Goal: Task Accomplishment & Management: Manage account settings

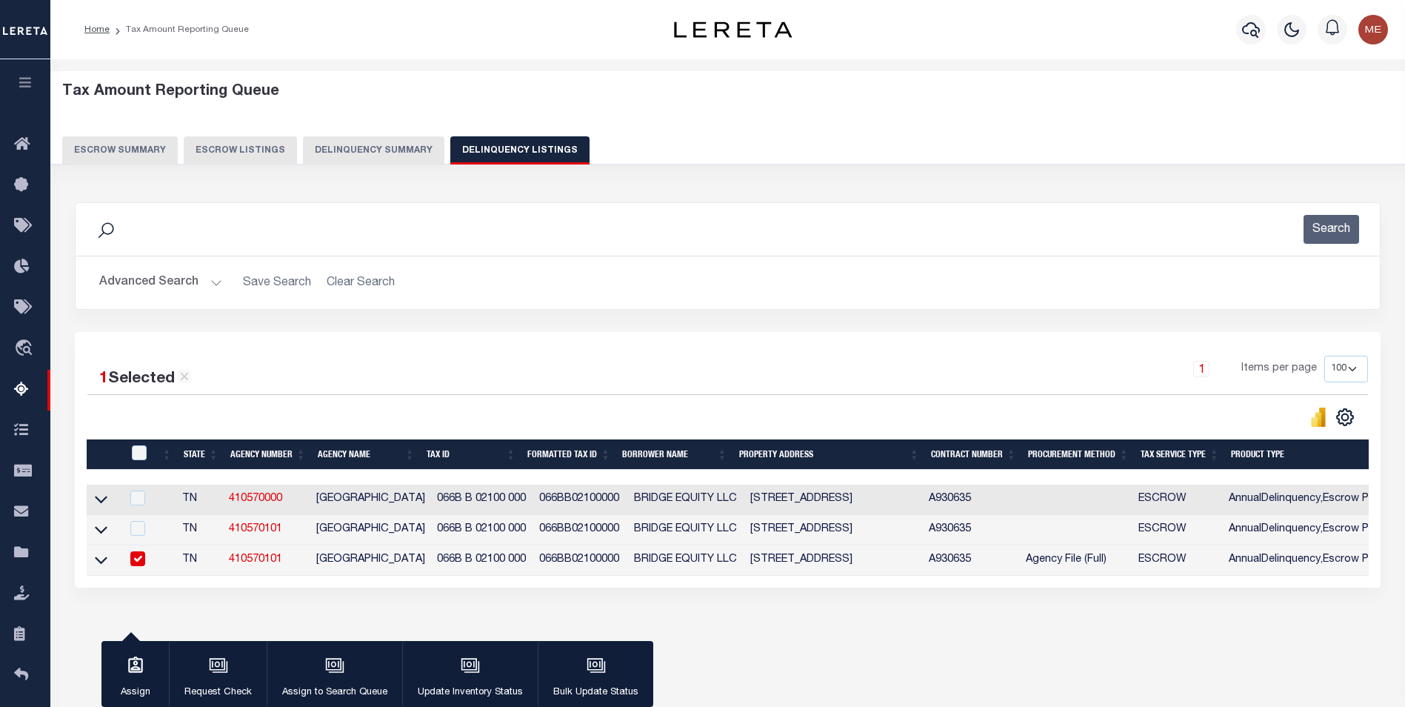
select select
select select "100"
click at [734, 187] on div "Data sync process is currently running, you may face some response delays. Sear…" at bounding box center [728, 409] width 1326 height 445
click at [160, 277] on button "Advanced Search" at bounding box center [160, 282] width 123 height 29
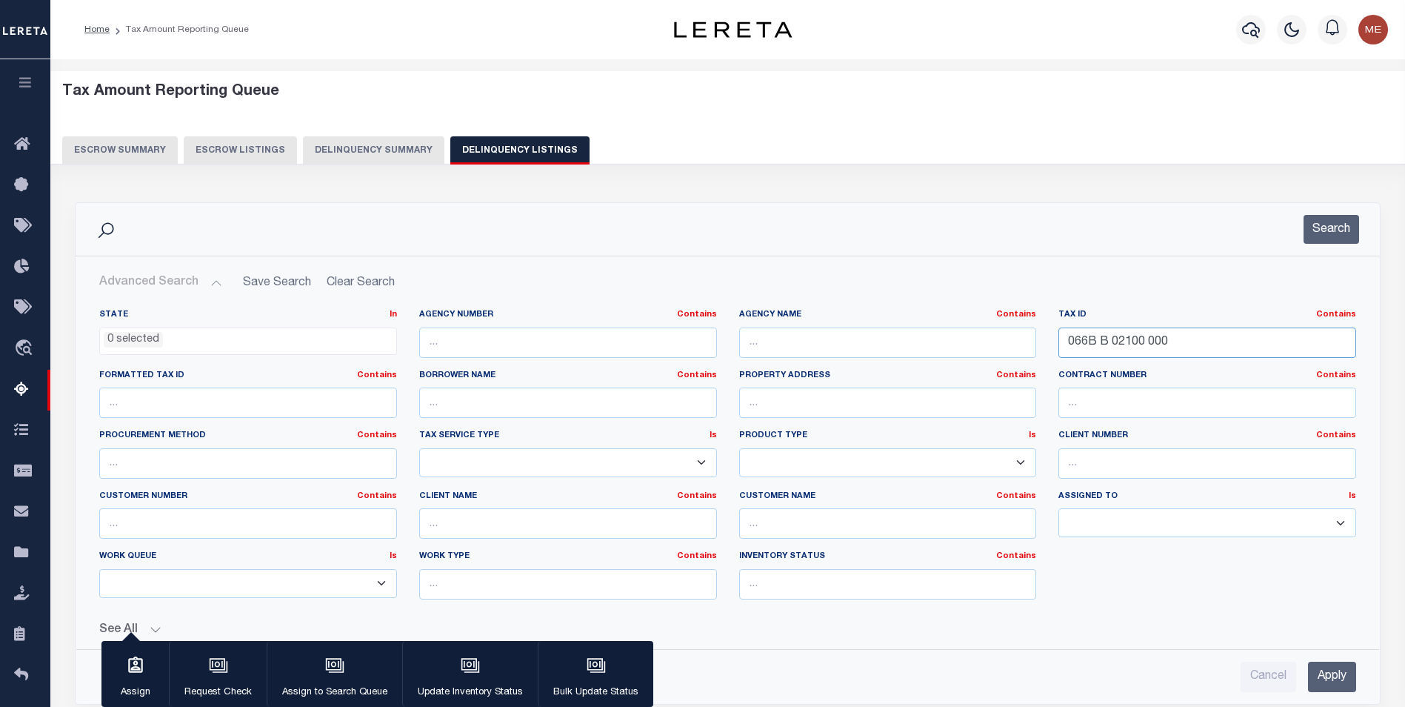
click at [1073, 338] on input "066B B 02100 000" at bounding box center [1208, 342] width 298 height 30
paste input "0000144019000"
type input "00000144019000000"
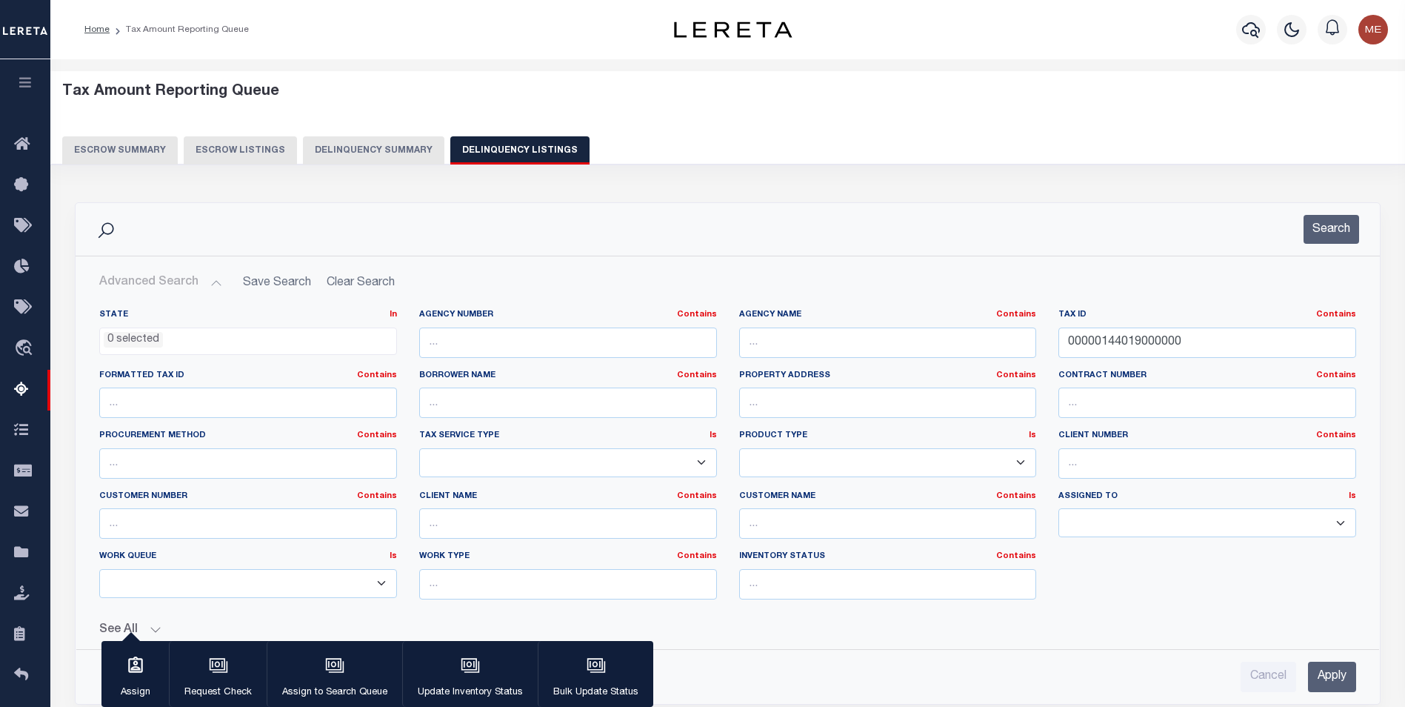
click at [1364, 688] on div "Cancel Apply" at bounding box center [727, 671] width 1281 height 42
click at [1350, 677] on input "Apply" at bounding box center [1332, 677] width 48 height 30
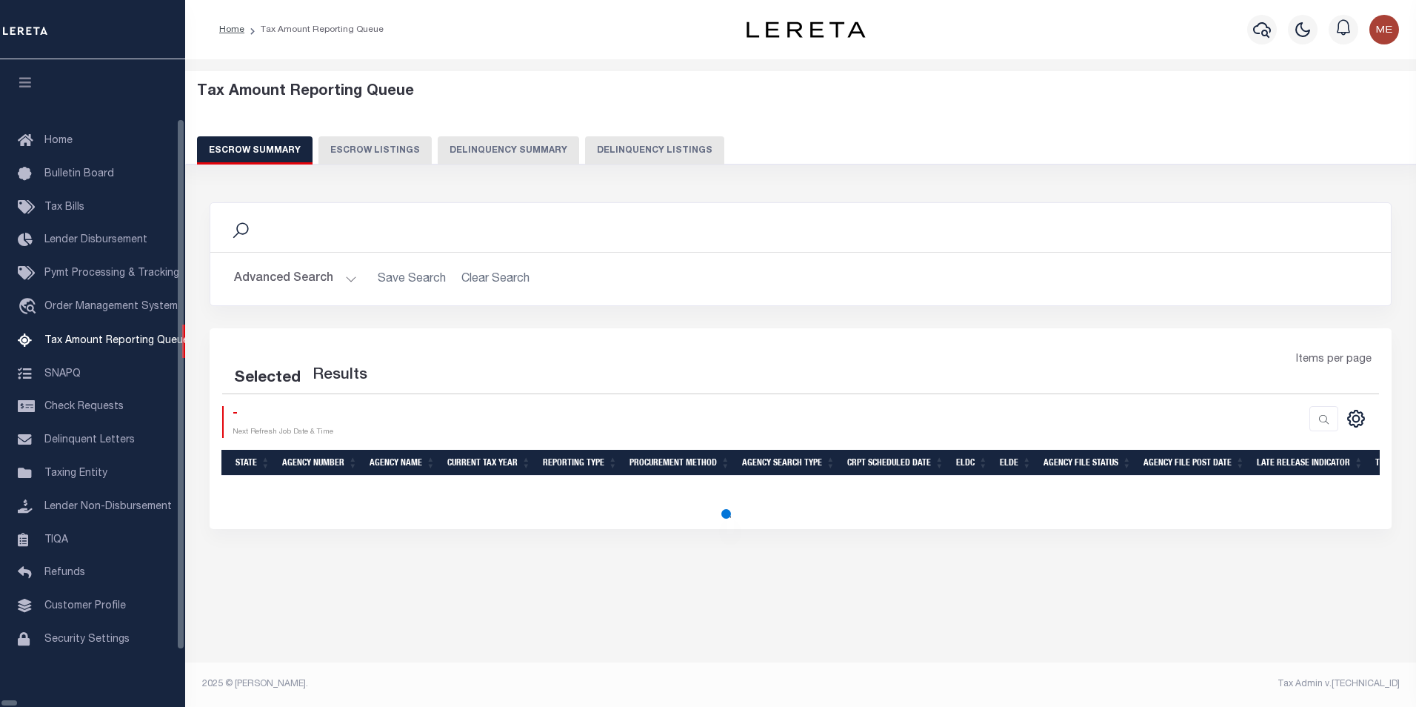
select select "100"
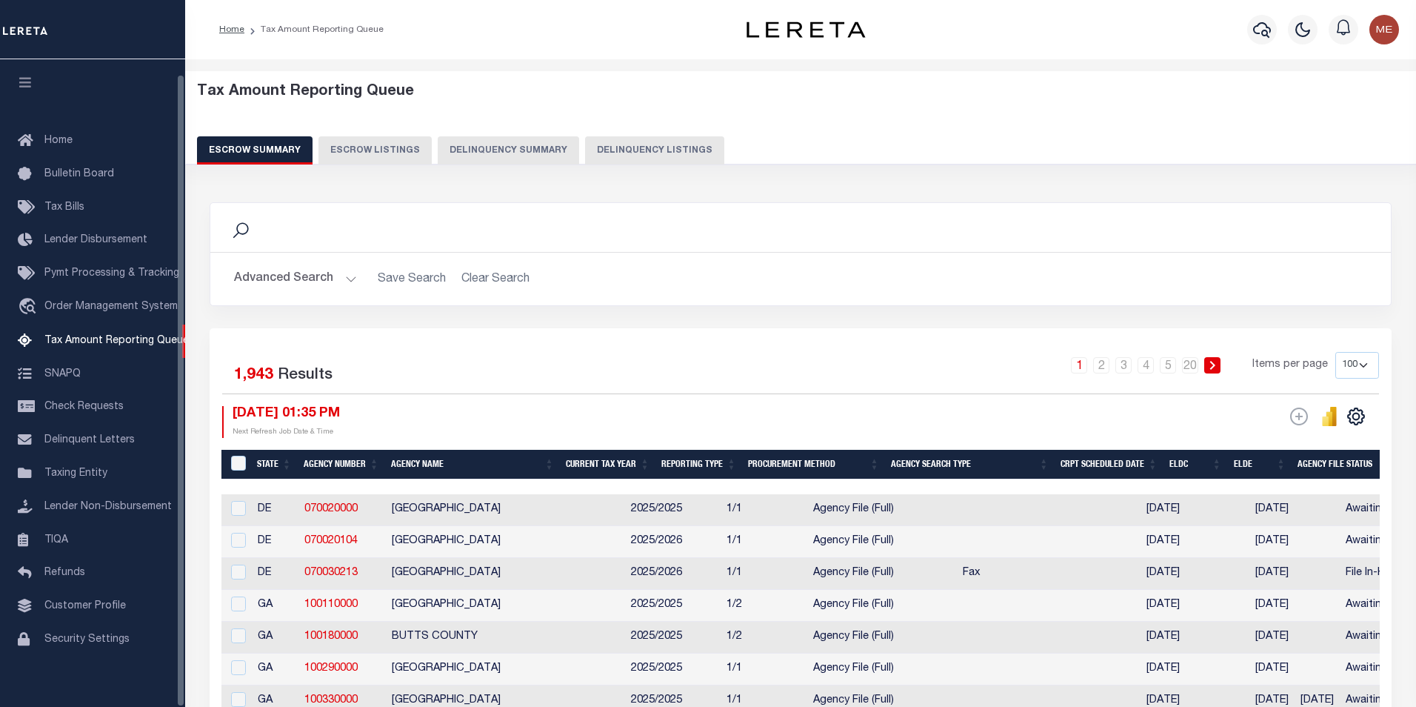
scroll to position [15, 0]
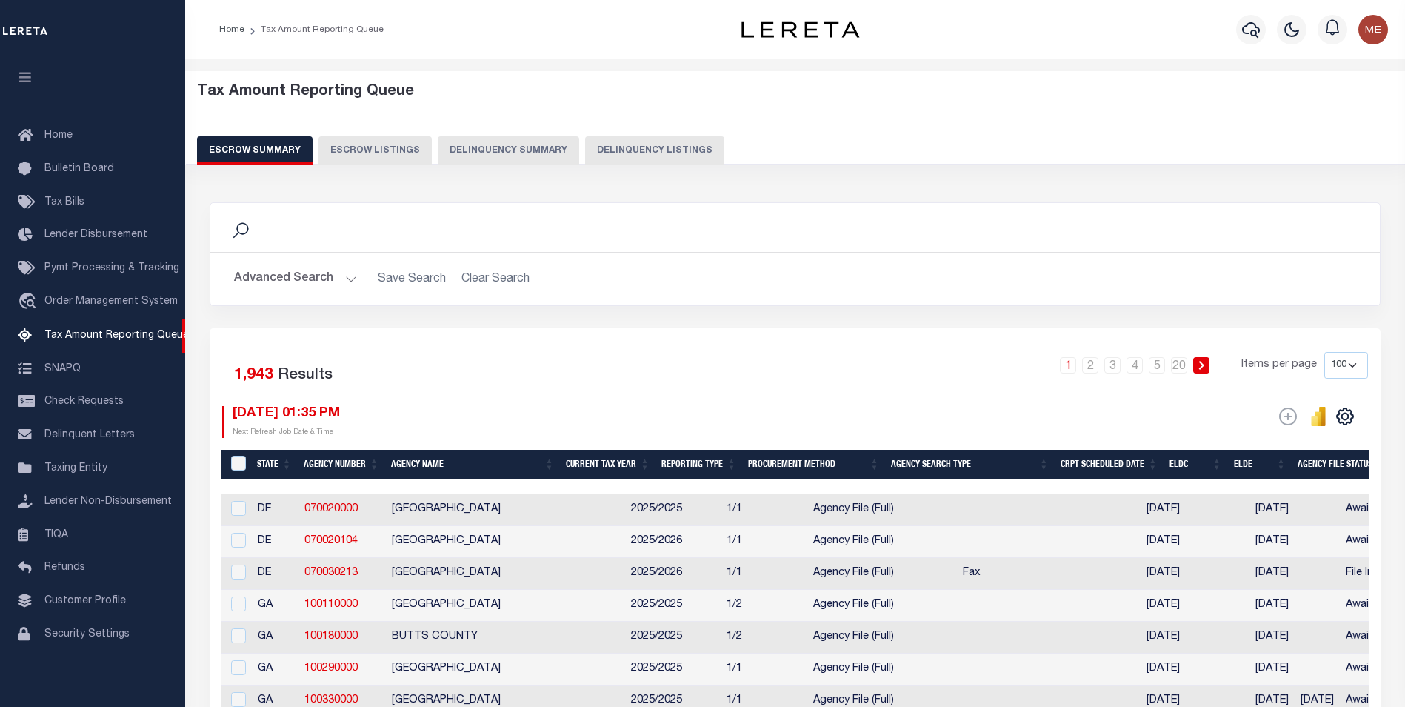
click at [613, 160] on button "Delinquency Listings" at bounding box center [654, 150] width 139 height 28
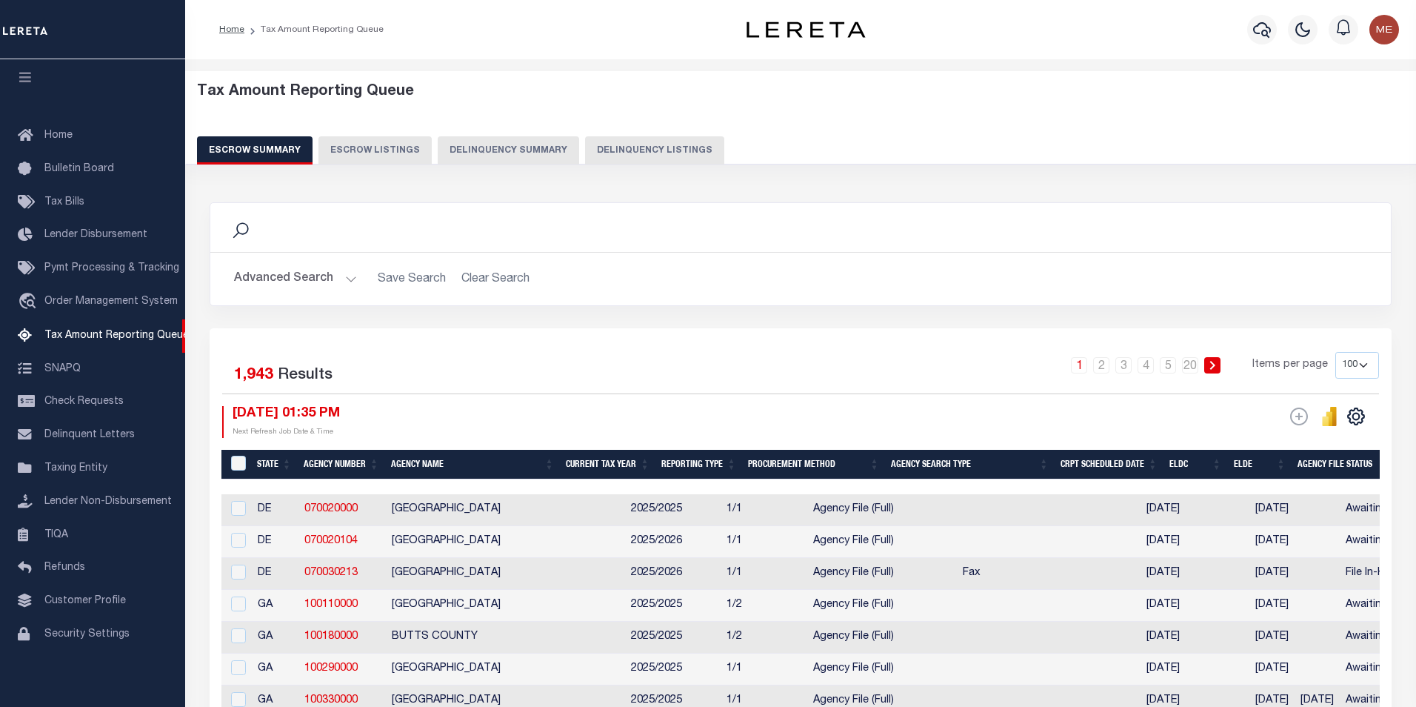
select select "100"
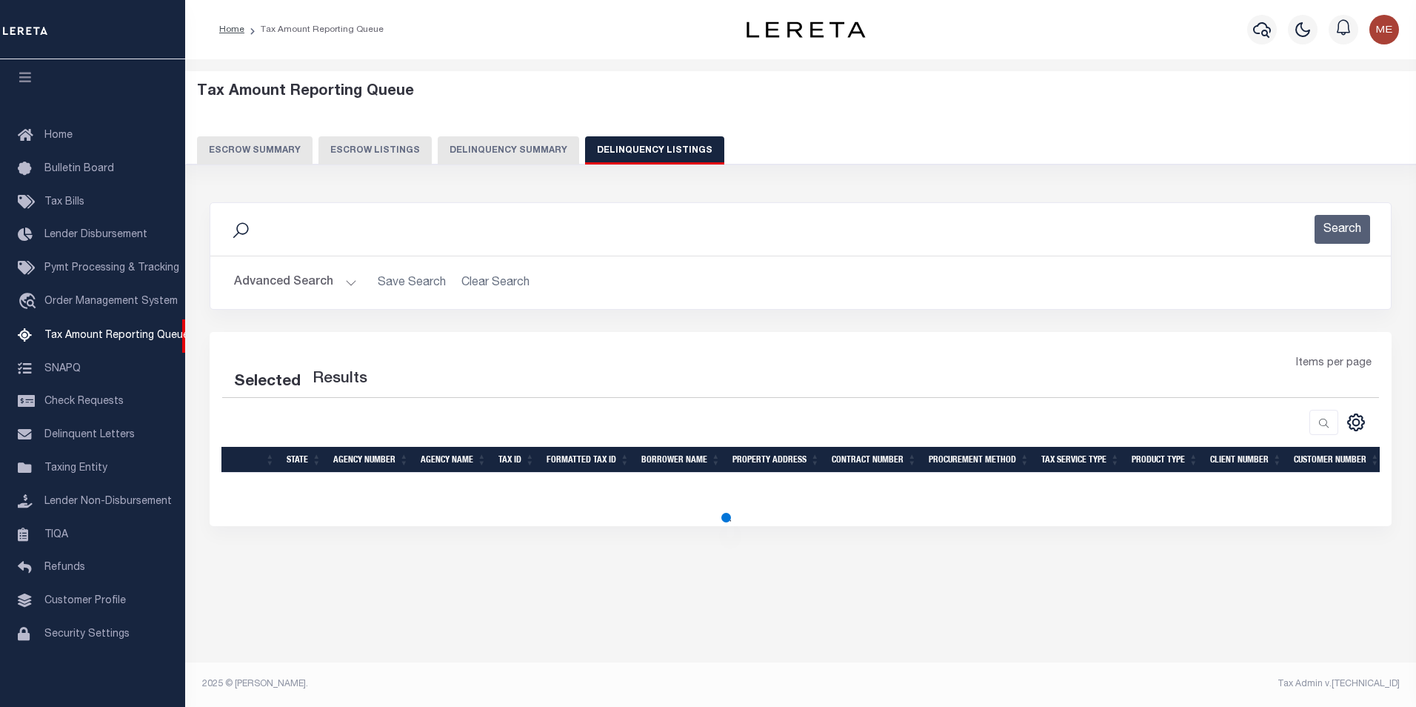
select select "100"
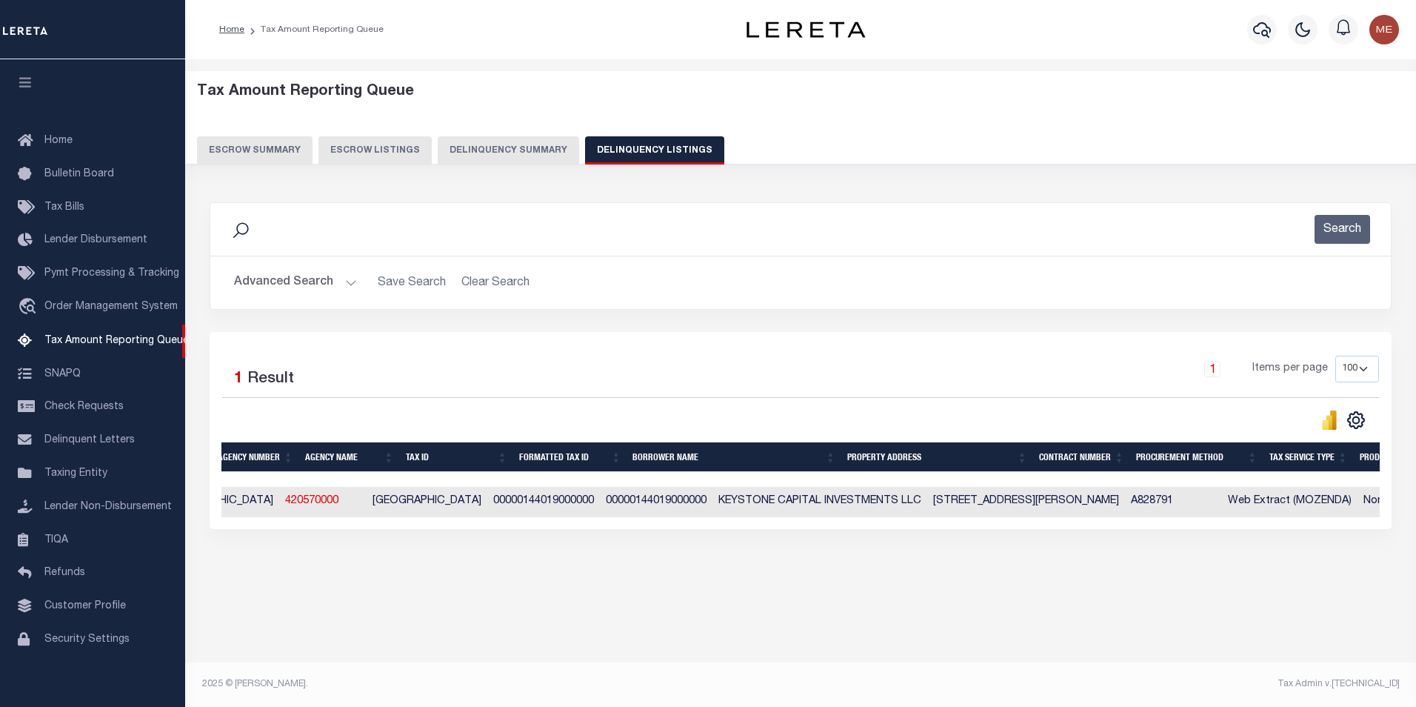
scroll to position [0, 0]
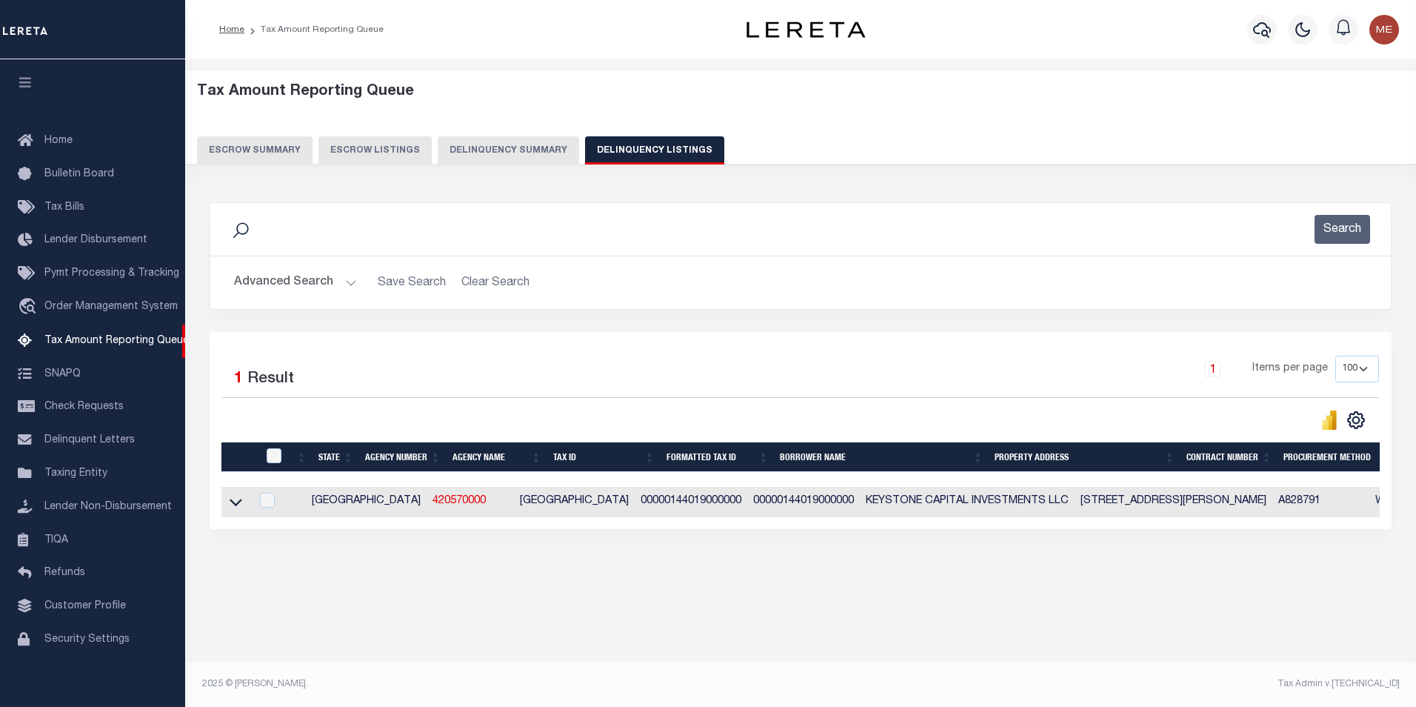
click at [337, 287] on button "Advanced Search" at bounding box center [295, 282] width 123 height 29
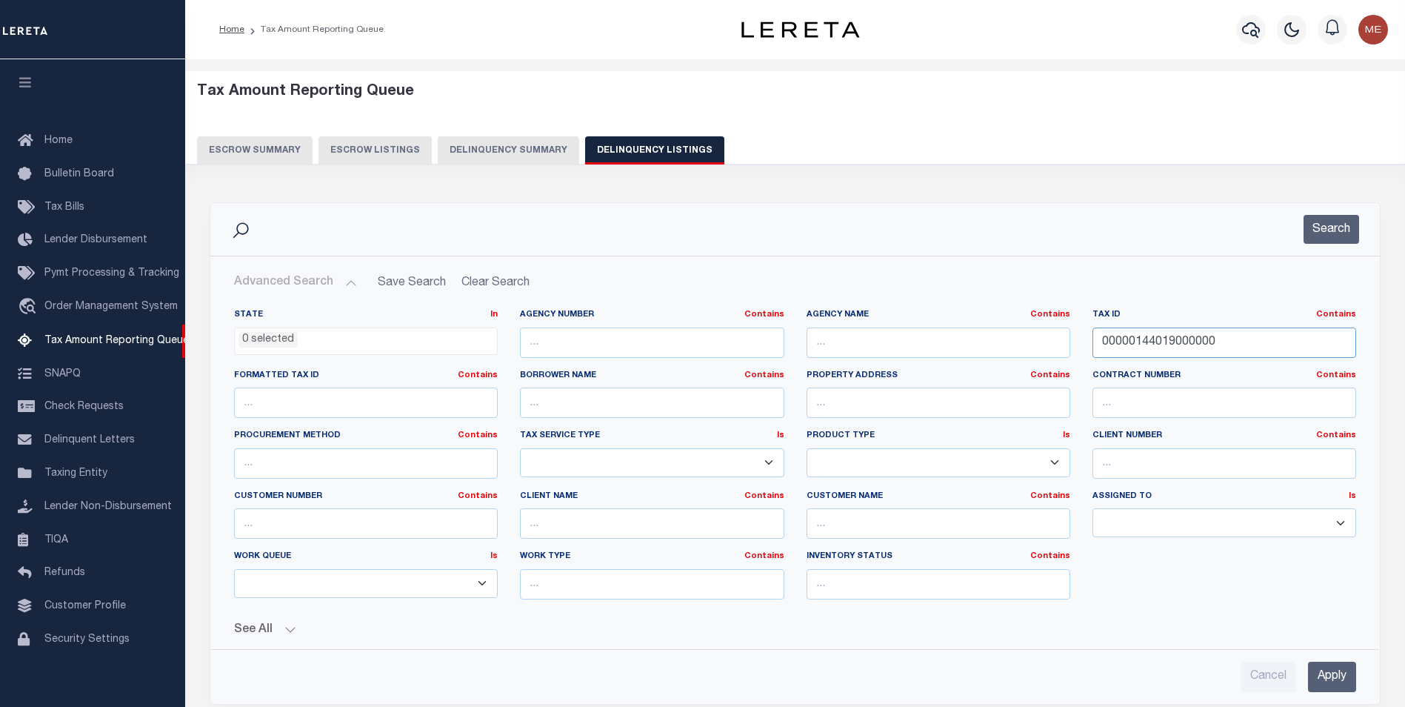
click at [1169, 337] on input "00000144019000000" at bounding box center [1225, 342] width 264 height 30
paste input "161706414005"
click at [1348, 684] on input "Apply" at bounding box center [1332, 677] width 48 height 30
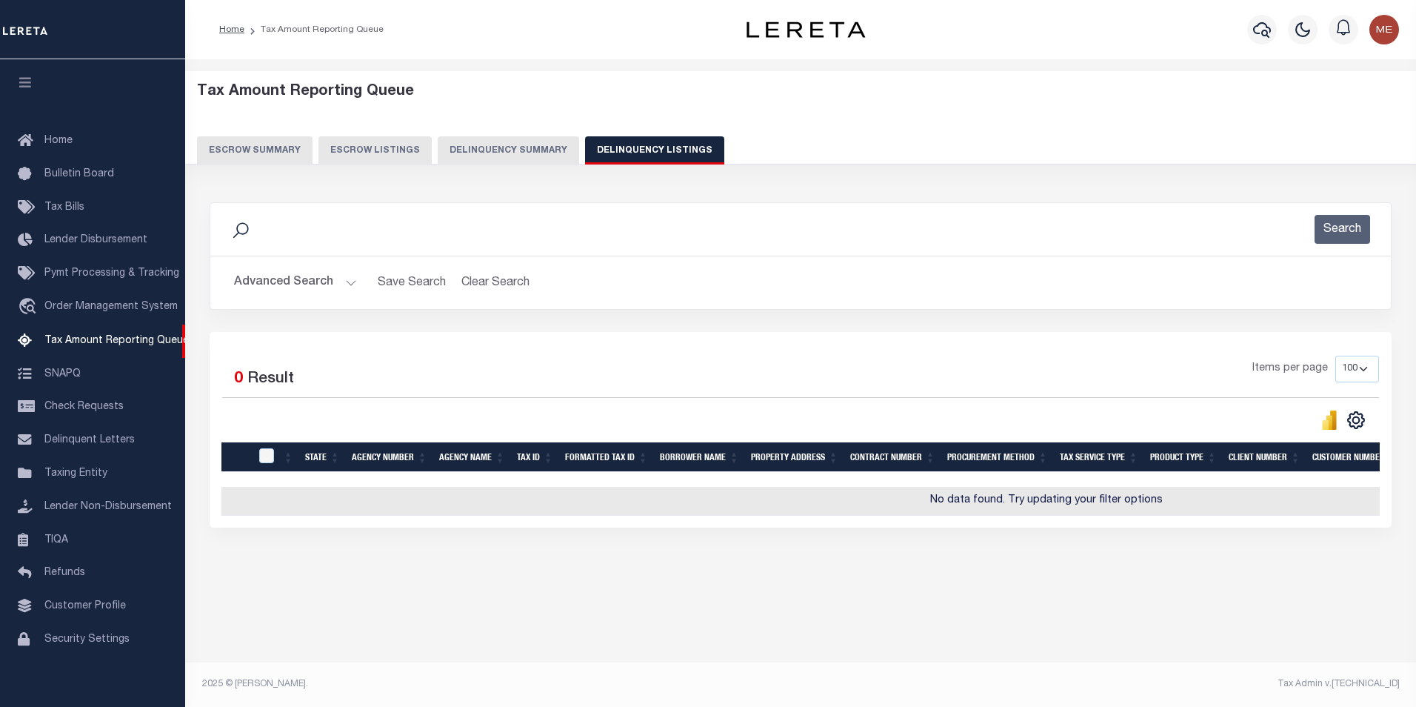
click at [344, 292] on button "Advanced Search" at bounding box center [295, 282] width 123 height 29
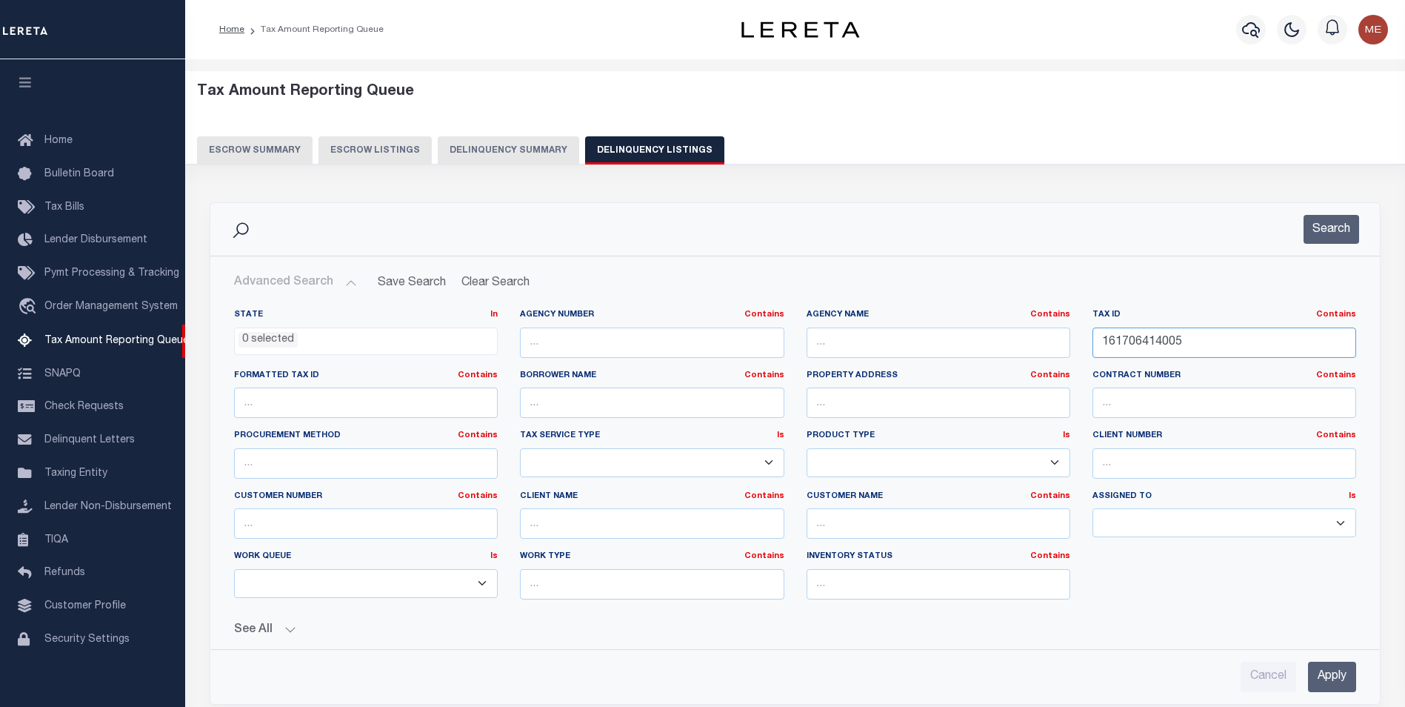
click at [1259, 339] on input "161706414005" at bounding box center [1225, 342] width 264 height 30
click at [1216, 337] on input "161706414005" at bounding box center [1225, 342] width 264 height 30
paste input "0907402024"
click at [1313, 675] on input "Apply" at bounding box center [1332, 677] width 48 height 30
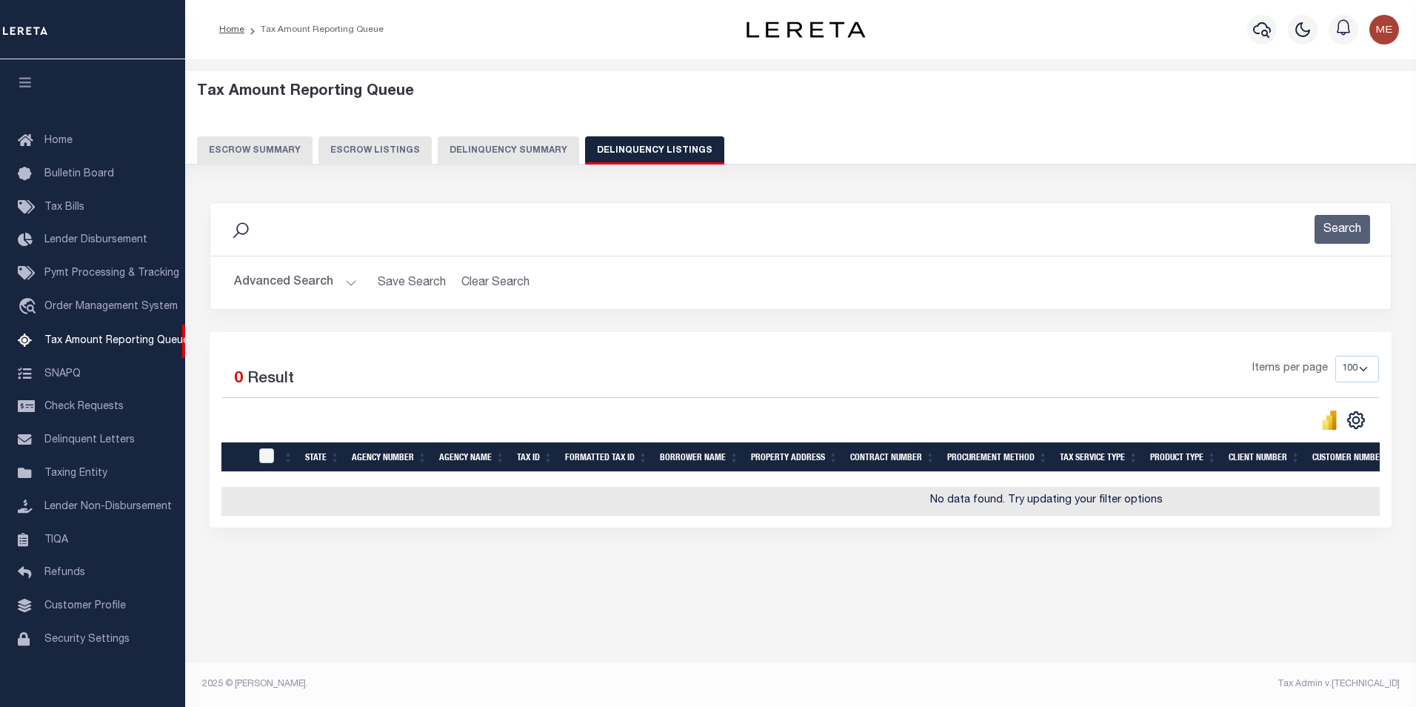
click at [339, 282] on button "Advanced Search" at bounding box center [295, 282] width 123 height 29
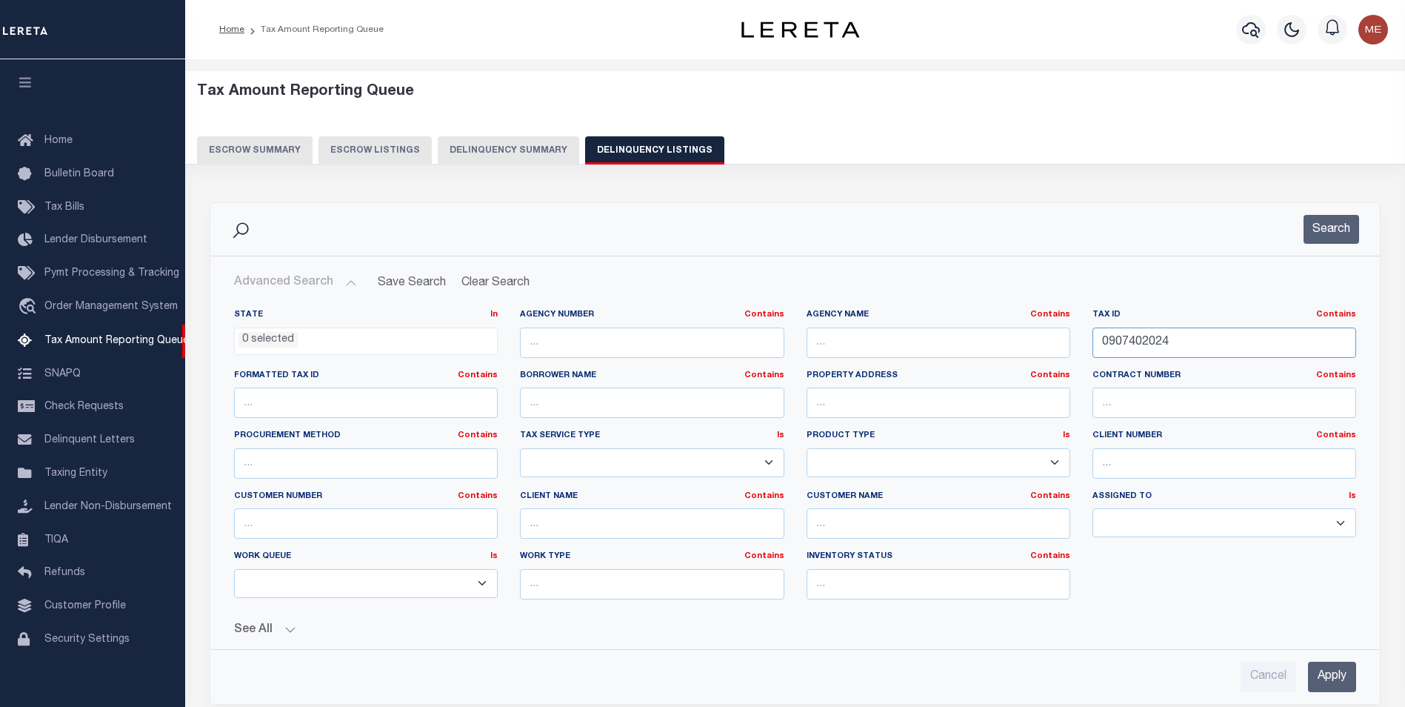
click at [1142, 342] on input "0907402024" at bounding box center [1225, 342] width 264 height 30
paste input "3019601102"
click at [1336, 673] on input "Apply" at bounding box center [1332, 677] width 48 height 30
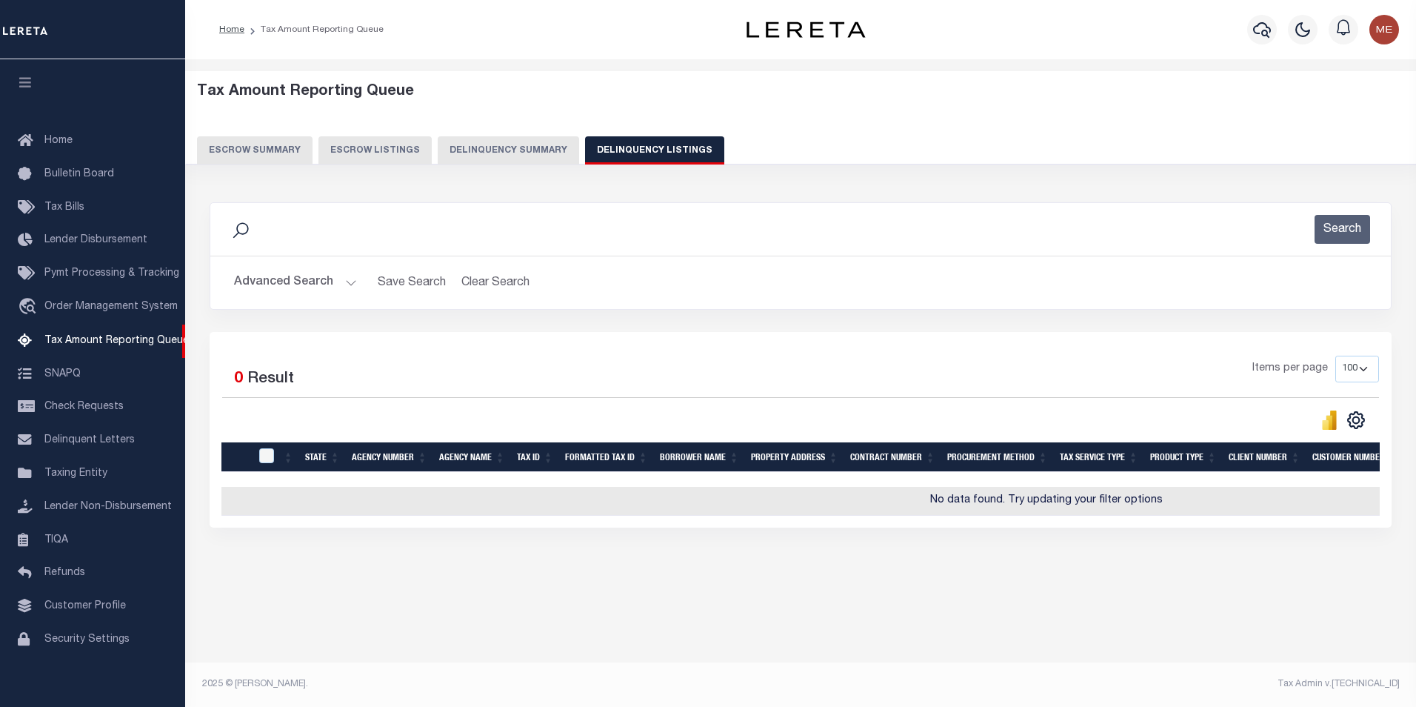
click at [296, 289] on button "Advanced Search" at bounding box center [295, 282] width 123 height 29
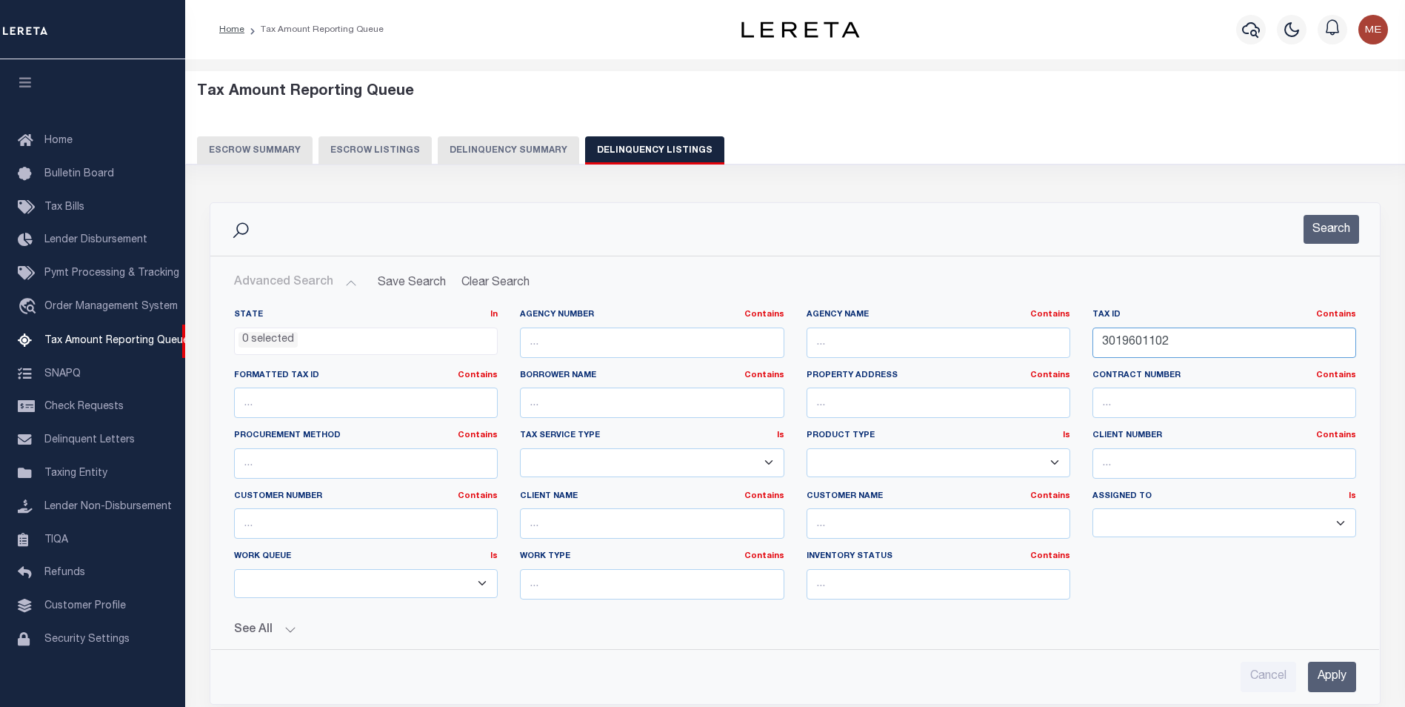
click at [1129, 331] on input "3019601102" at bounding box center [1225, 342] width 264 height 30
click at [1128, 332] on input "3019601102" at bounding box center [1225, 342] width 264 height 30
paste input "00020 3500013"
type input "00020 3500013"
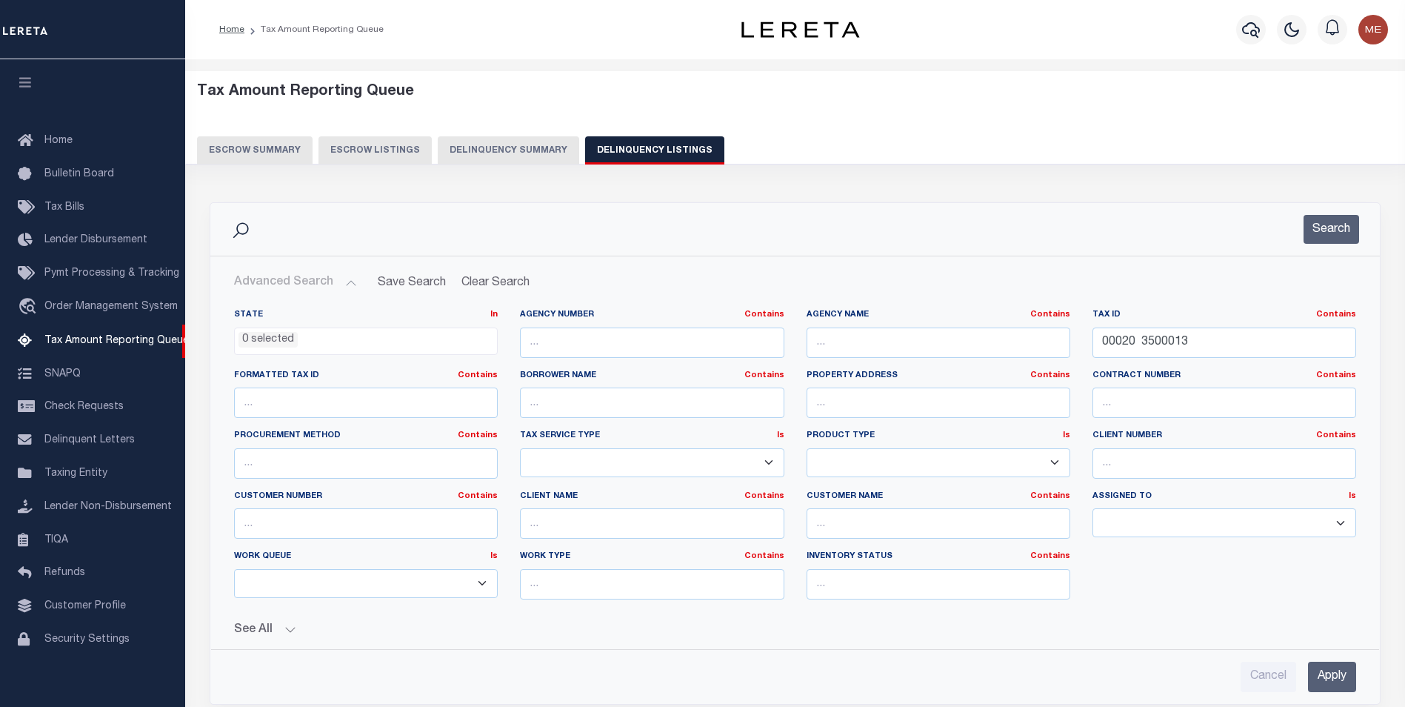
click at [1327, 663] on input "Apply" at bounding box center [1332, 677] width 48 height 30
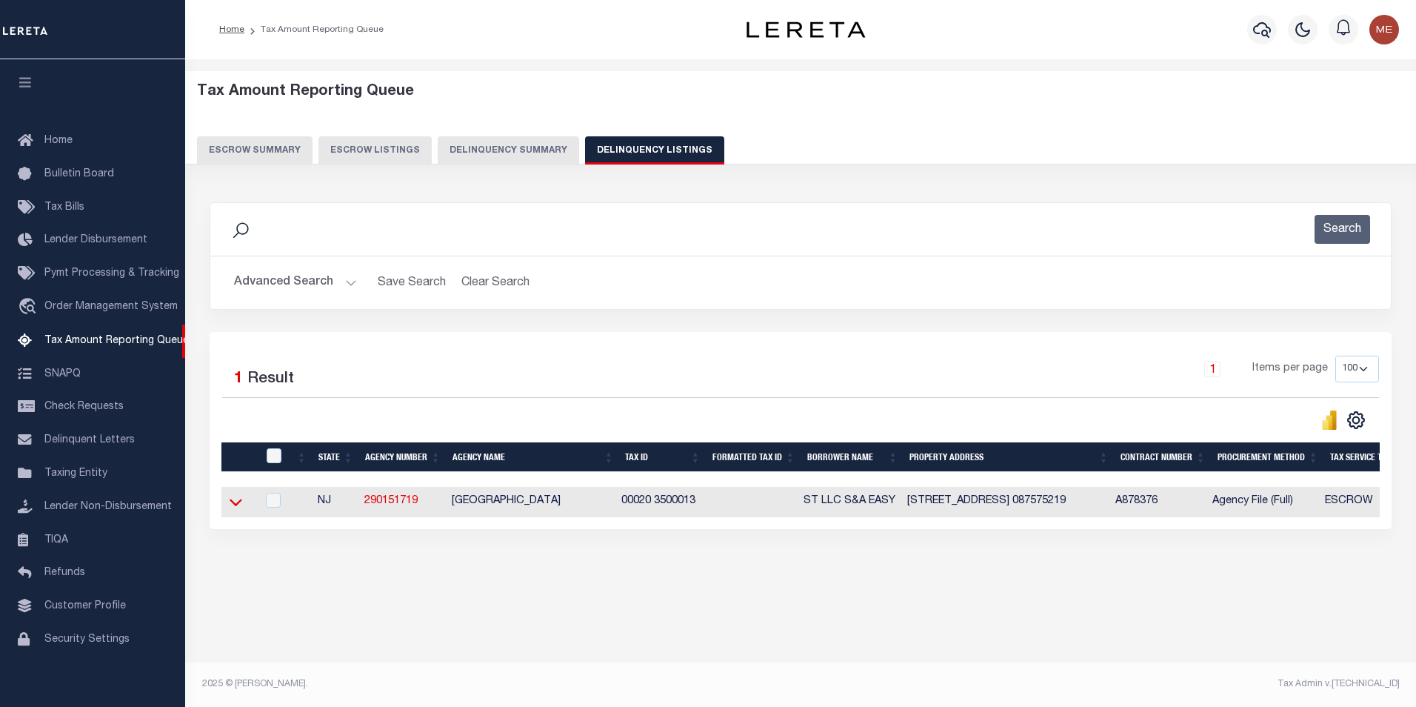
click at [234, 505] on icon at bounding box center [236, 502] width 13 height 16
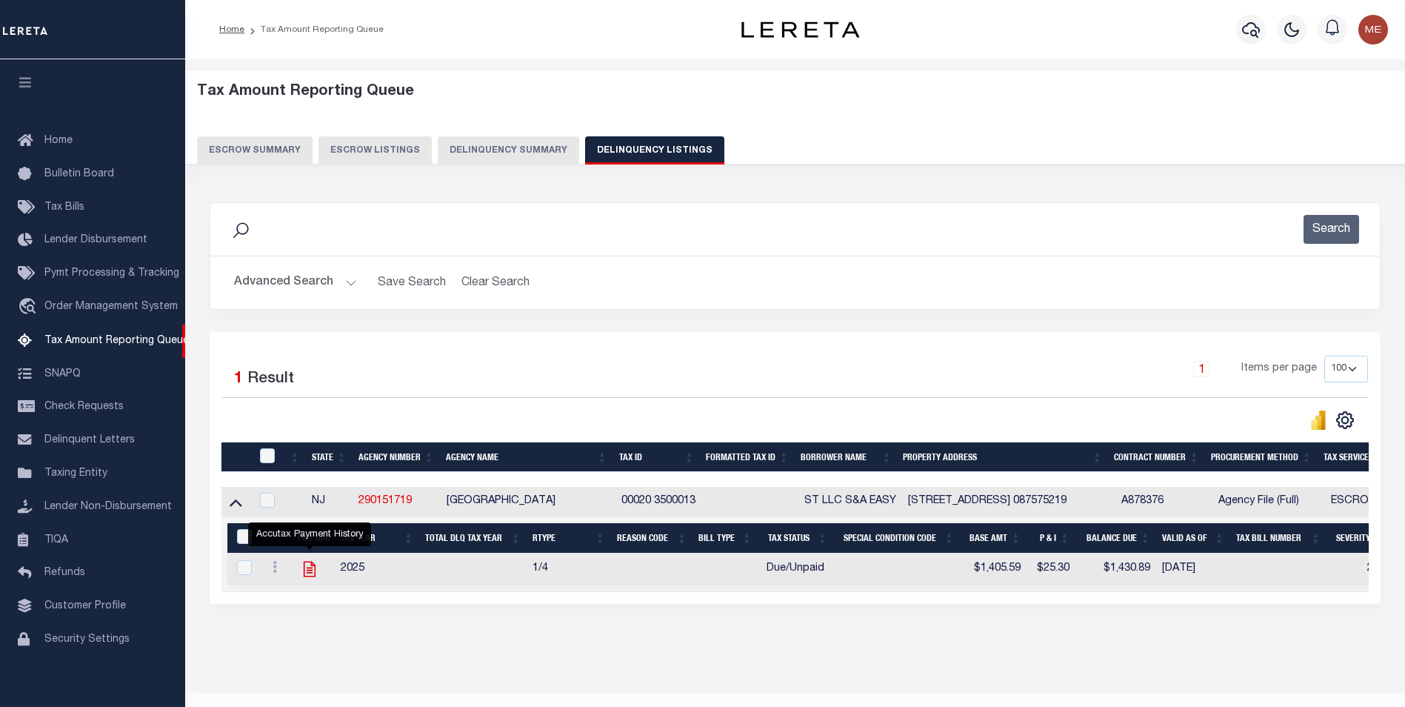
click at [314, 566] on icon "" at bounding box center [309, 568] width 19 height 19
checkbox input "true"
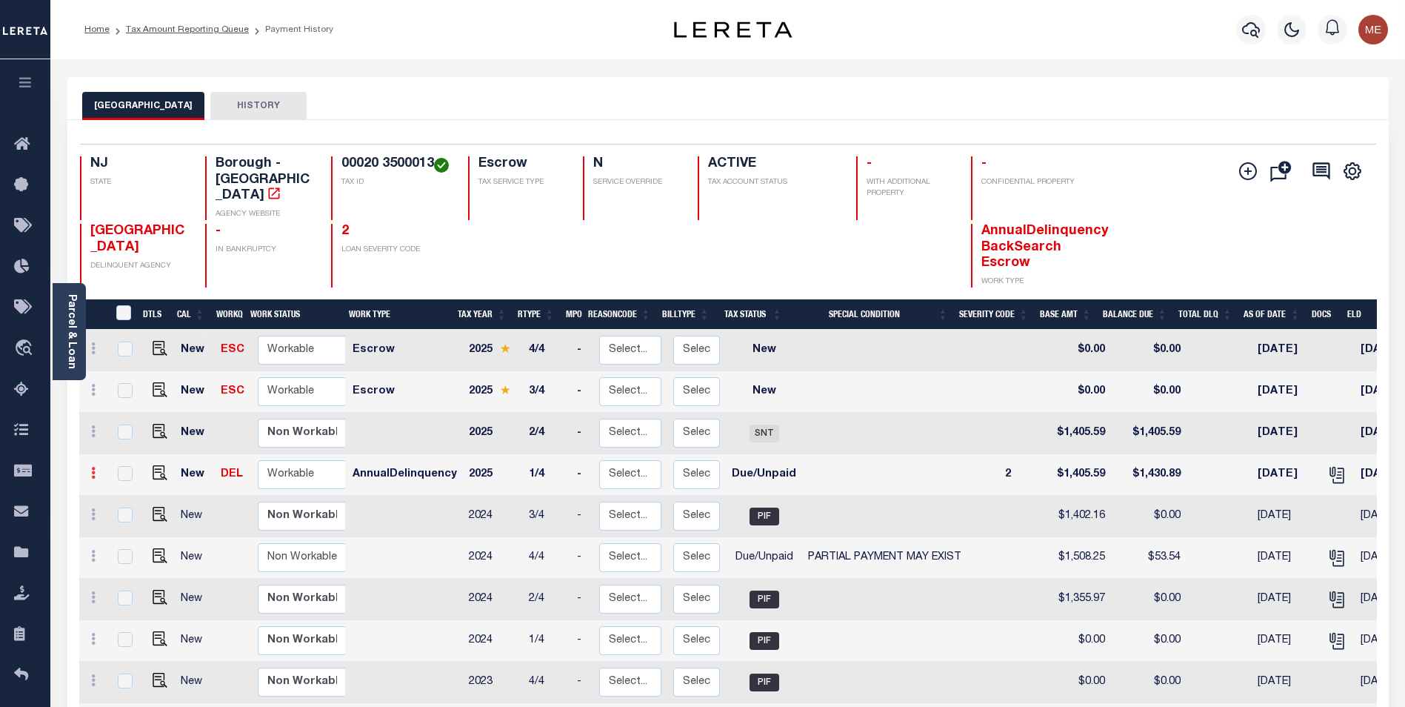
click at [93, 469] on link at bounding box center [93, 475] width 16 height 12
click at [128, 516] on img at bounding box center [128, 524] width 15 height 16
select select "DUE"
type input "$1,405.59"
type input "$1,430.89"
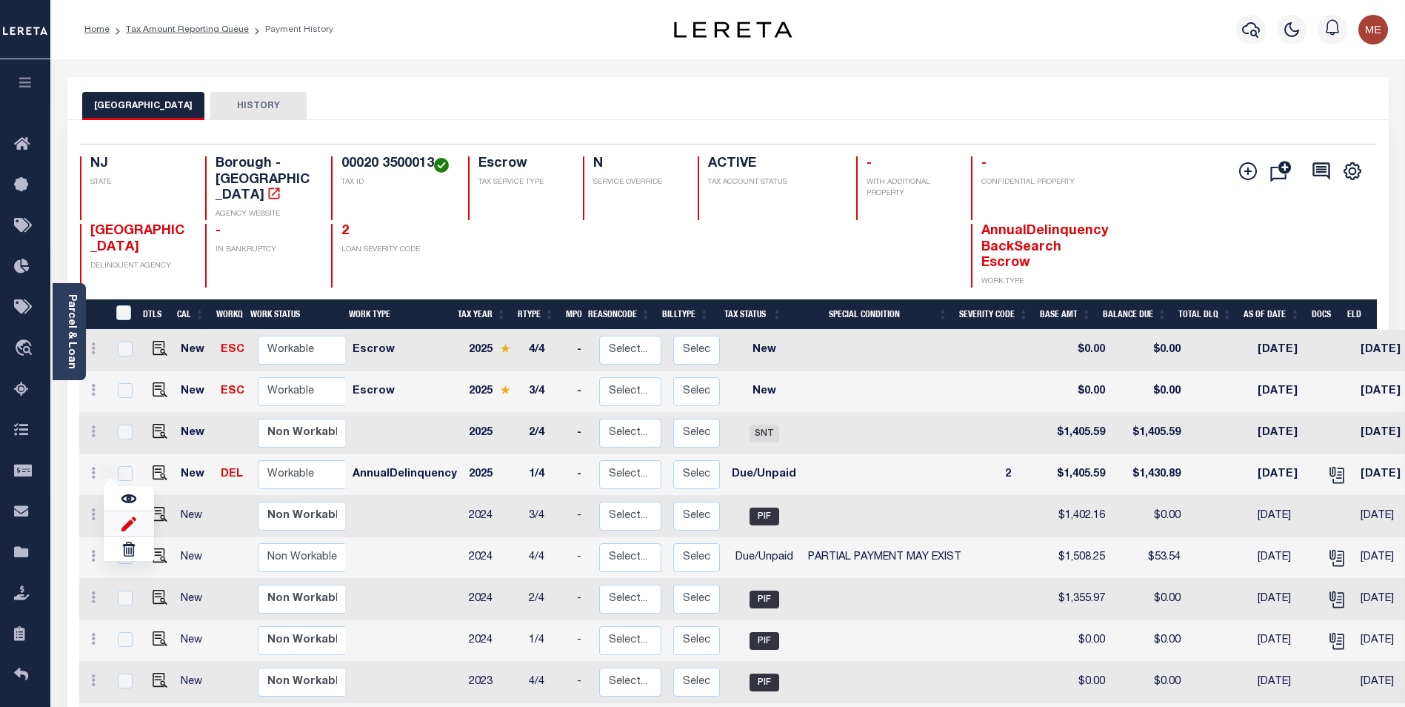
type input "[DATE]"
type input "$25.30"
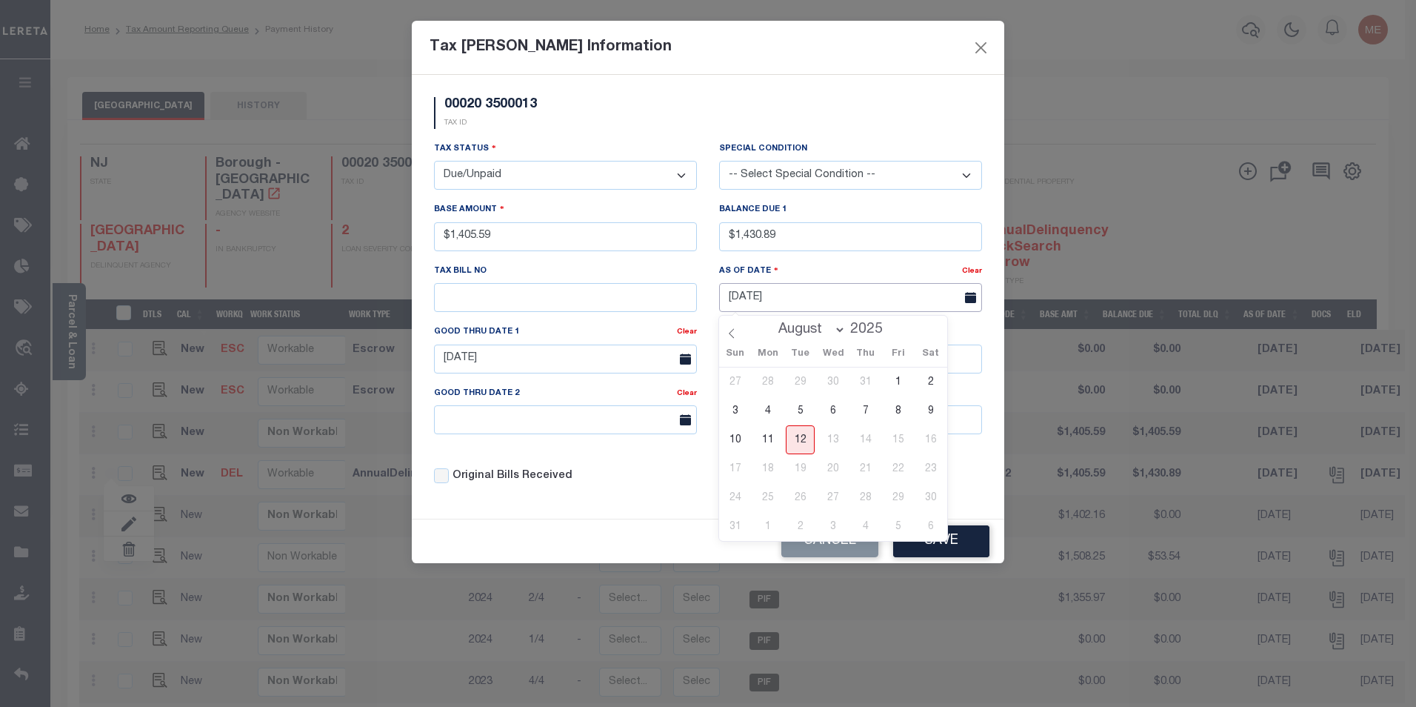
click at [833, 310] on input "[DATE]" at bounding box center [850, 297] width 263 height 29
click at [832, 296] on input "[DATE]" at bounding box center [850, 297] width 263 height 29
click at [736, 339] on icon at bounding box center [732, 333] width 10 height 10
select select "6"
click at [807, 384] on span "1" at bounding box center [800, 381] width 29 height 29
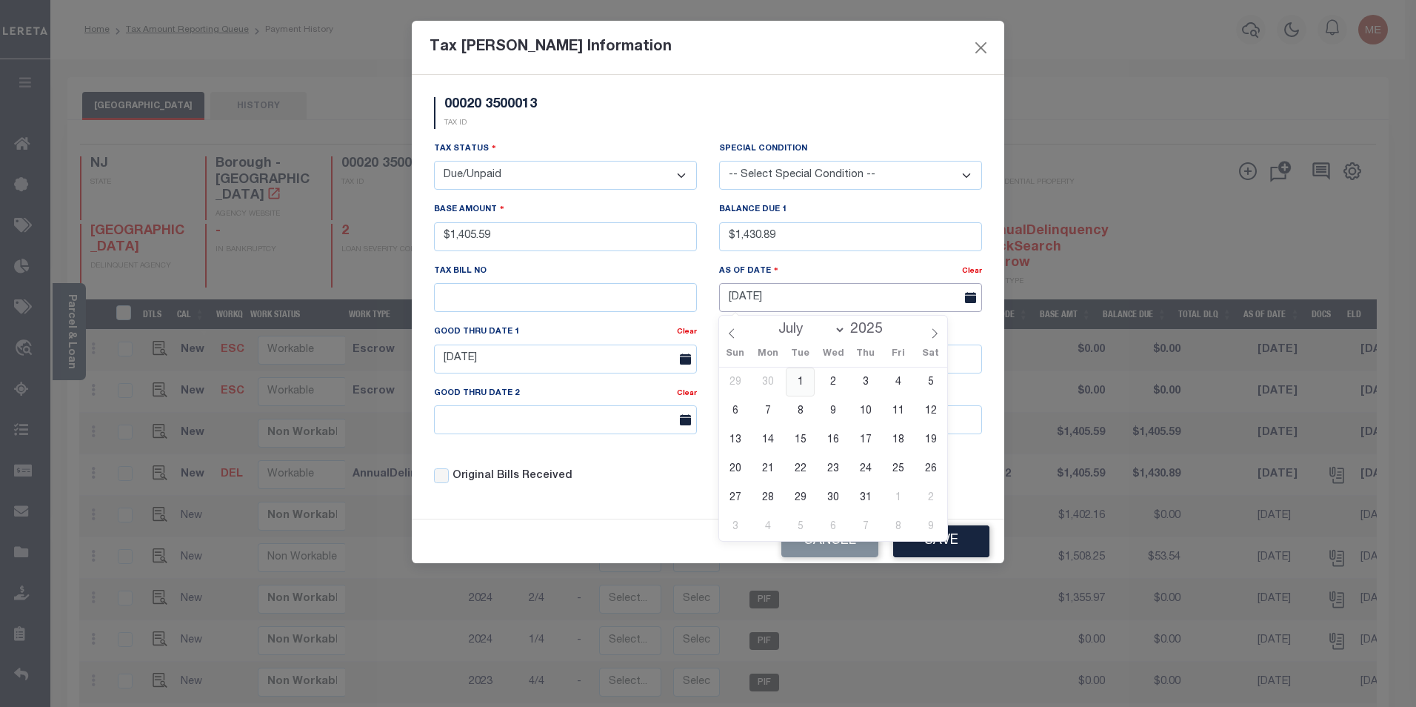
type input "[DATE]"
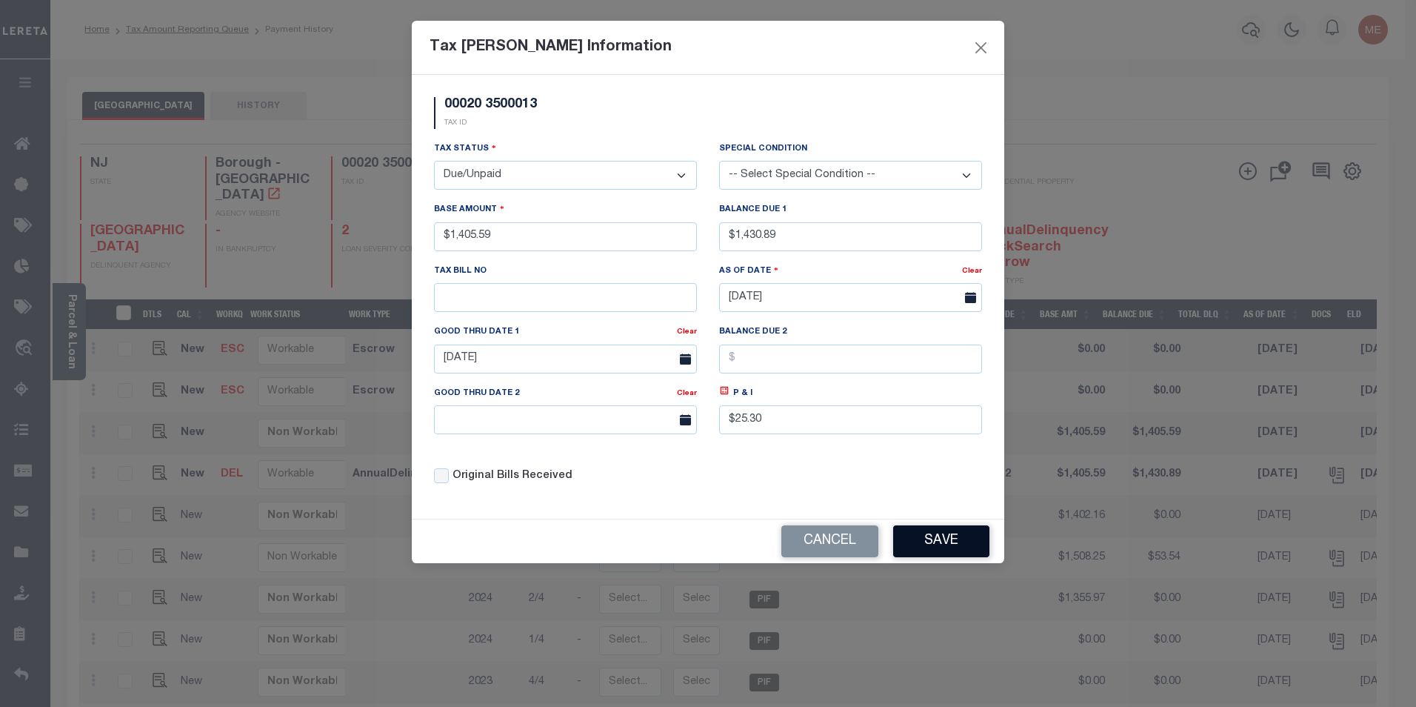
click at [926, 550] on button "Save" at bounding box center [941, 541] width 96 height 32
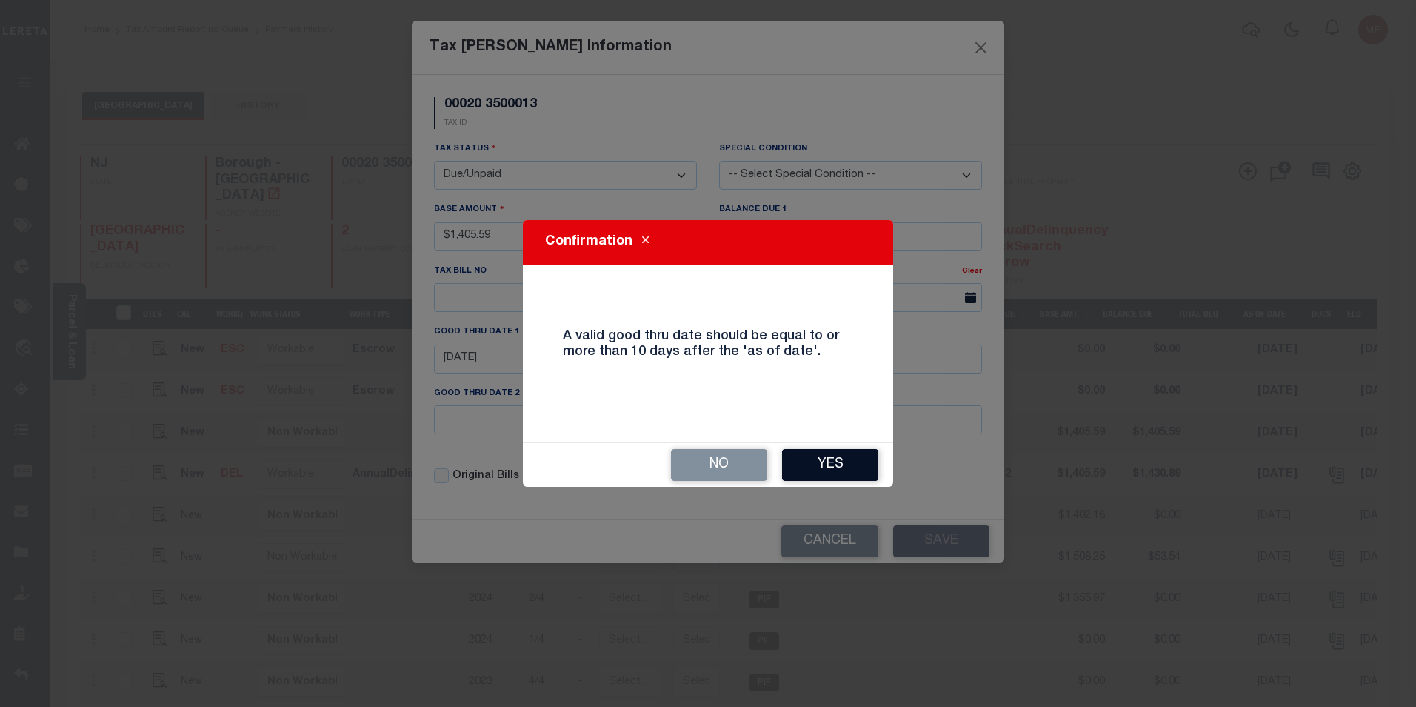
click at [863, 467] on button "Yes" at bounding box center [830, 465] width 96 height 32
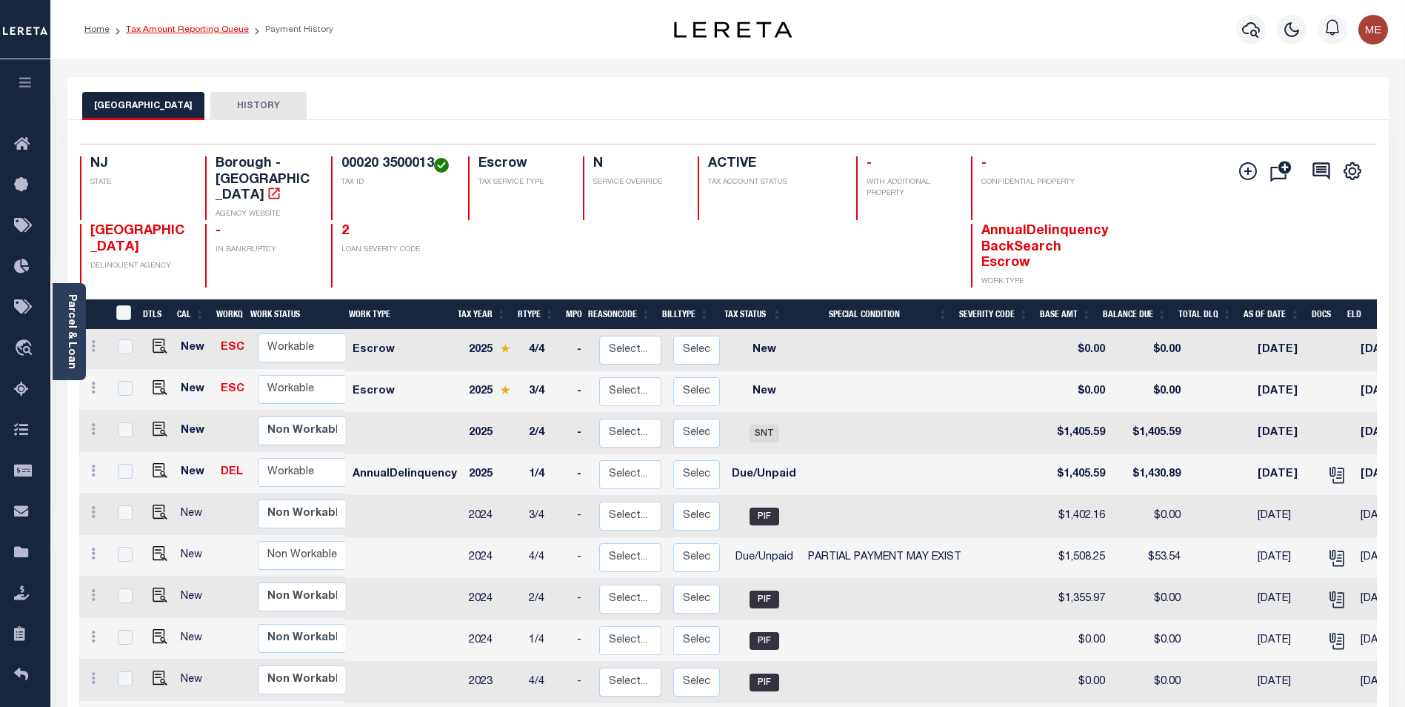
click at [190, 30] on link "Tax Amount Reporting Queue" at bounding box center [187, 29] width 123 height 9
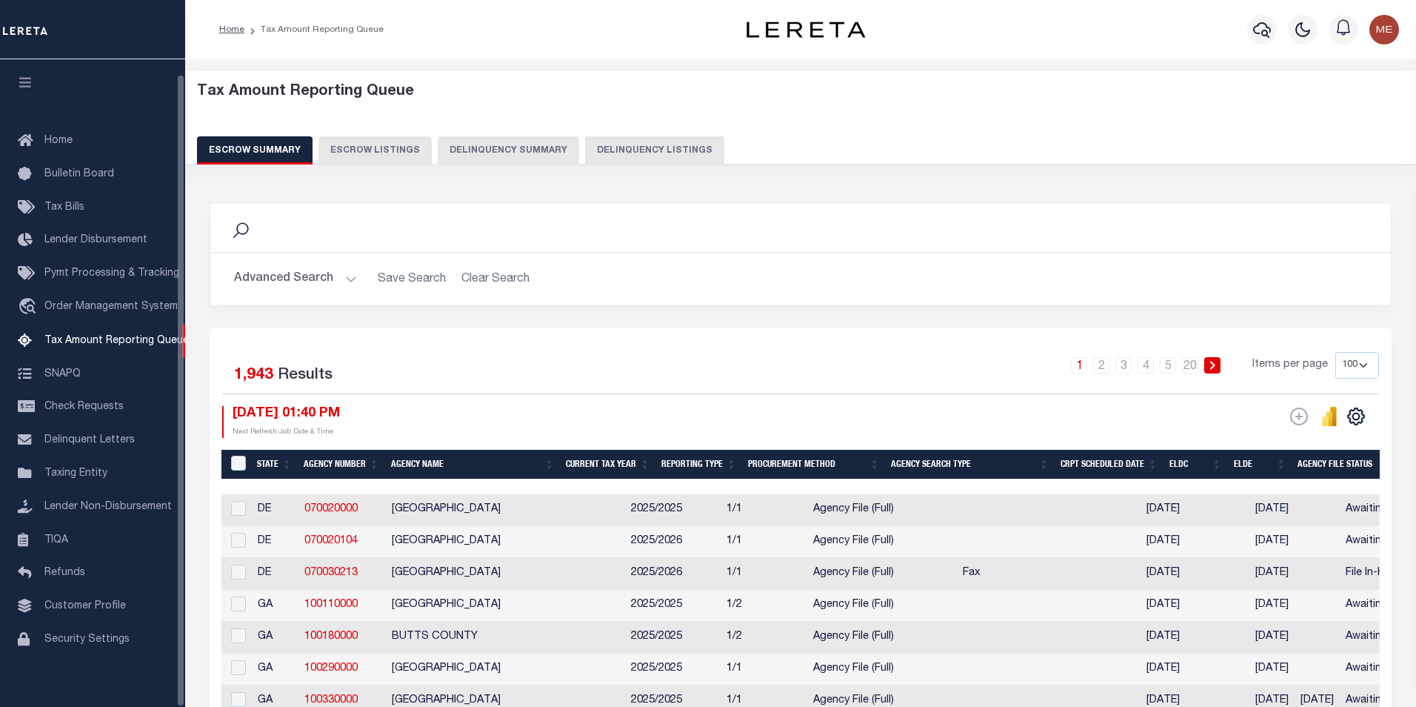
select select "100"
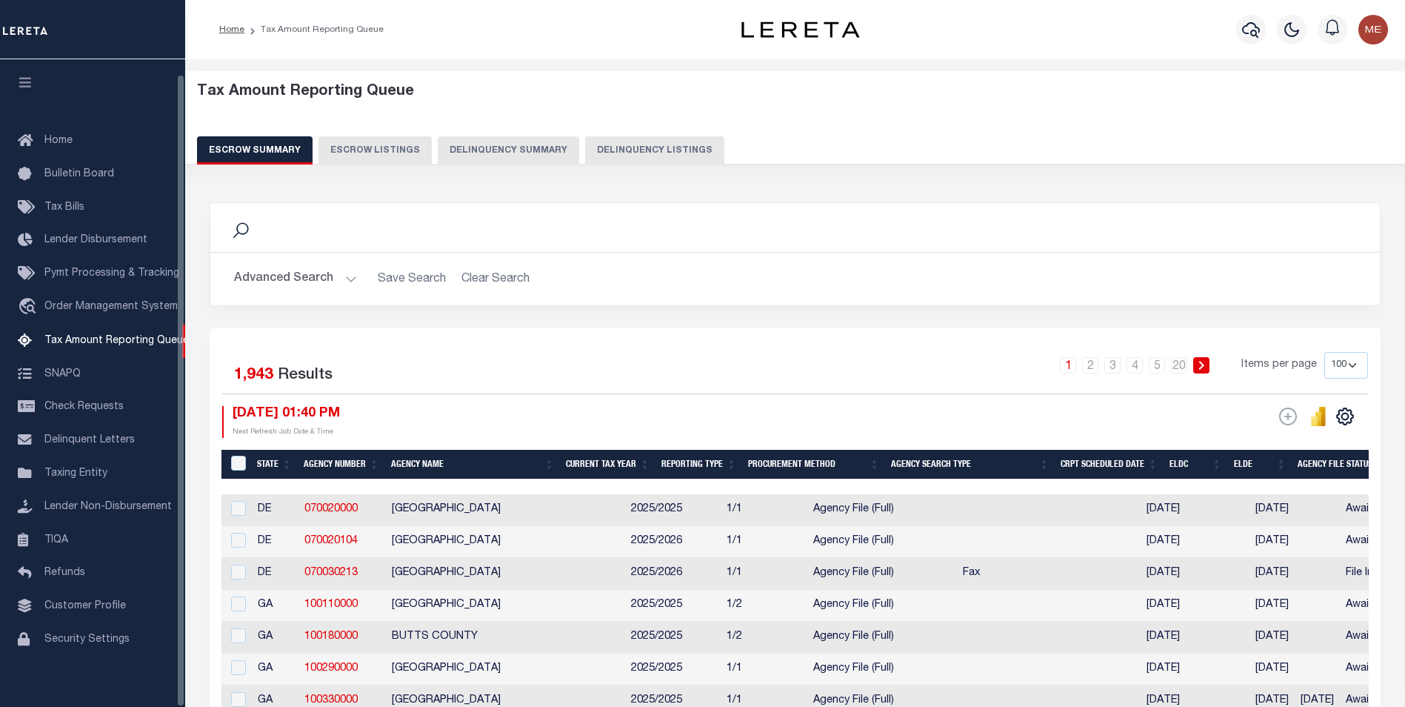
scroll to position [15, 0]
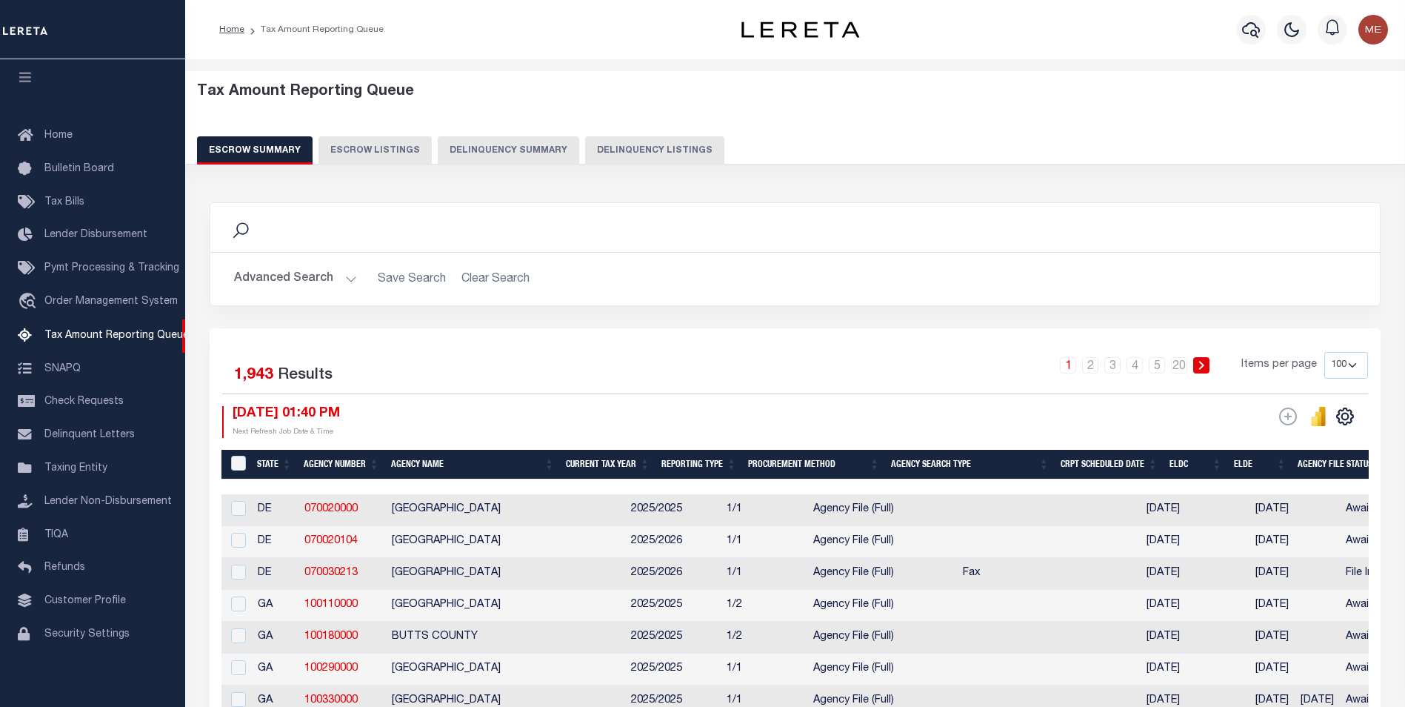
click at [625, 149] on button "Delinquency Listings" at bounding box center [654, 150] width 139 height 28
select select "100"
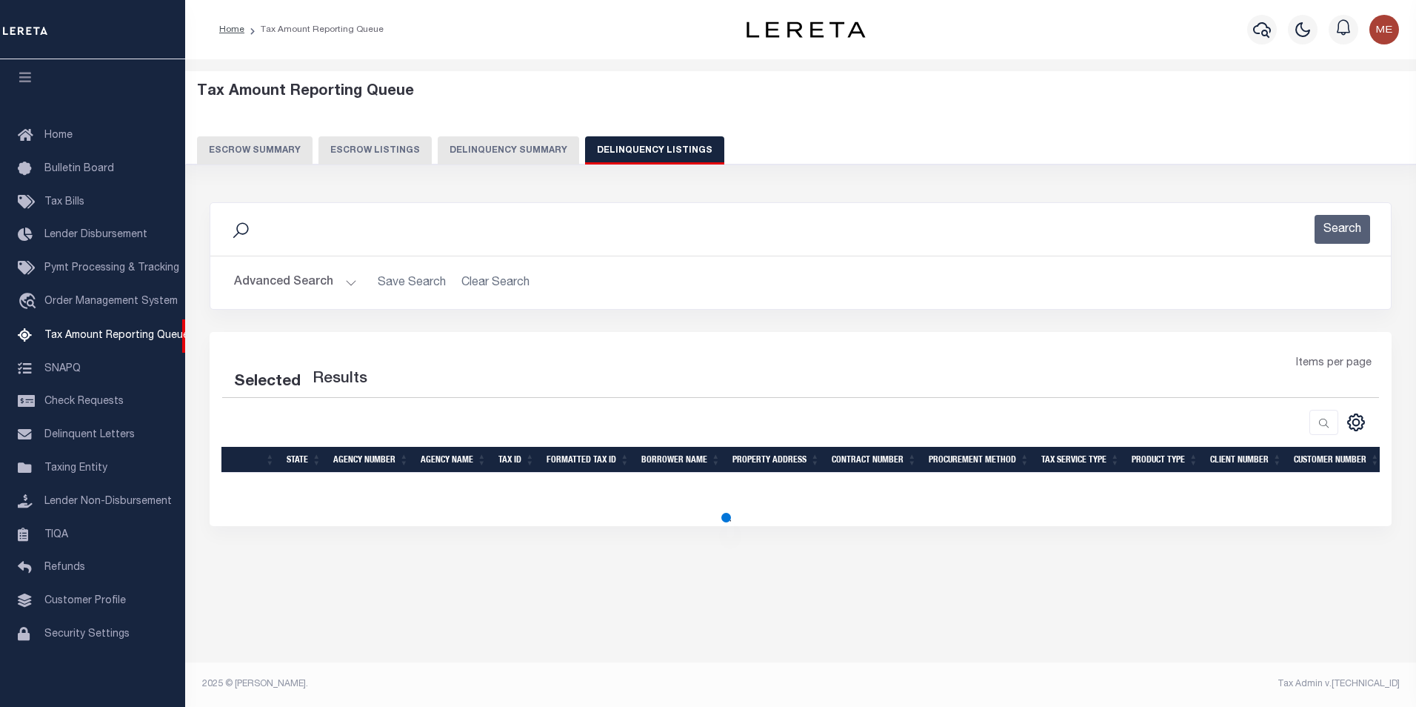
select select "100"
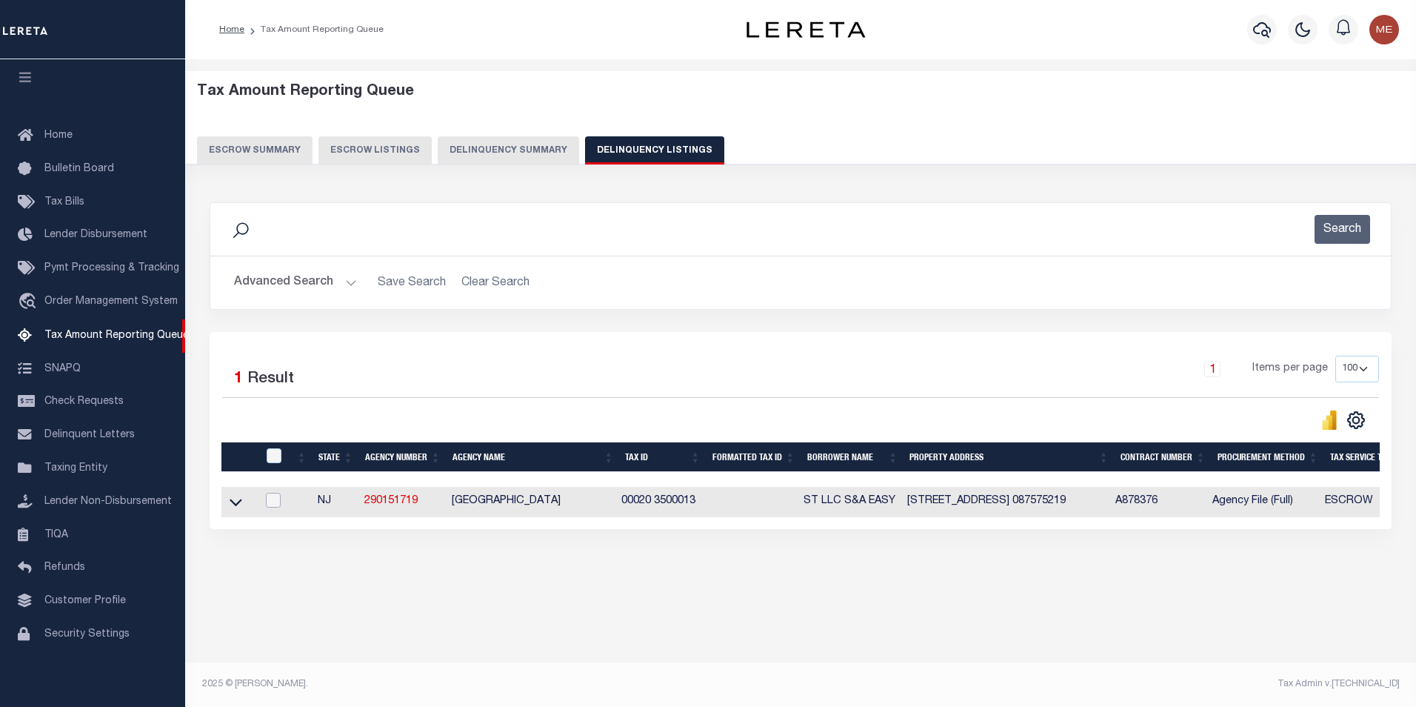
click at [273, 507] on input "checkbox" at bounding box center [273, 500] width 15 height 15
checkbox input "true"
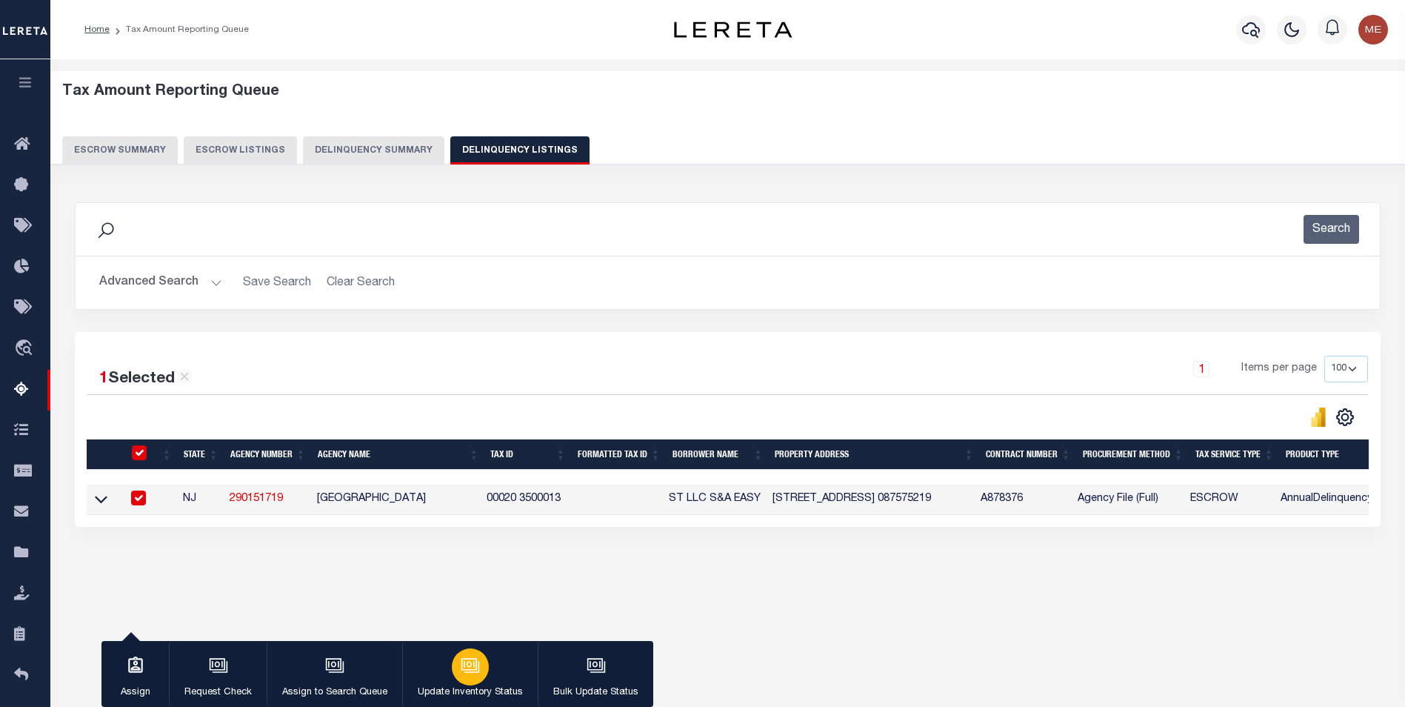
click at [476, 664] on icon "button" at bounding box center [472, 666] width 15 height 11
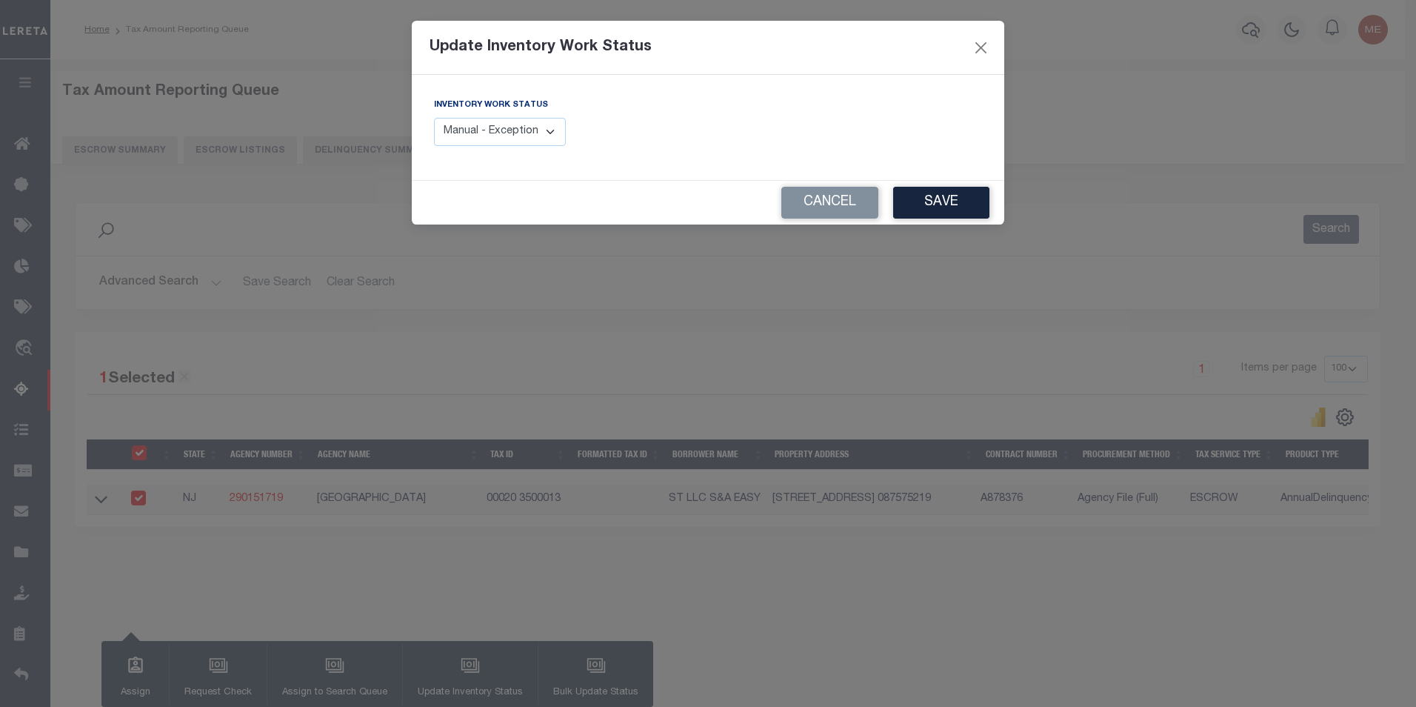
click at [529, 136] on select "Manual - Exception Pended - Awaiting Search Late Add Exception Completed" at bounding box center [500, 132] width 132 height 29
click at [434, 118] on select "Manual - Exception Pended - Awaiting Search Late Add Exception Completed" at bounding box center [500, 132] width 132 height 29
click at [809, 199] on button "Cancel" at bounding box center [830, 203] width 97 height 32
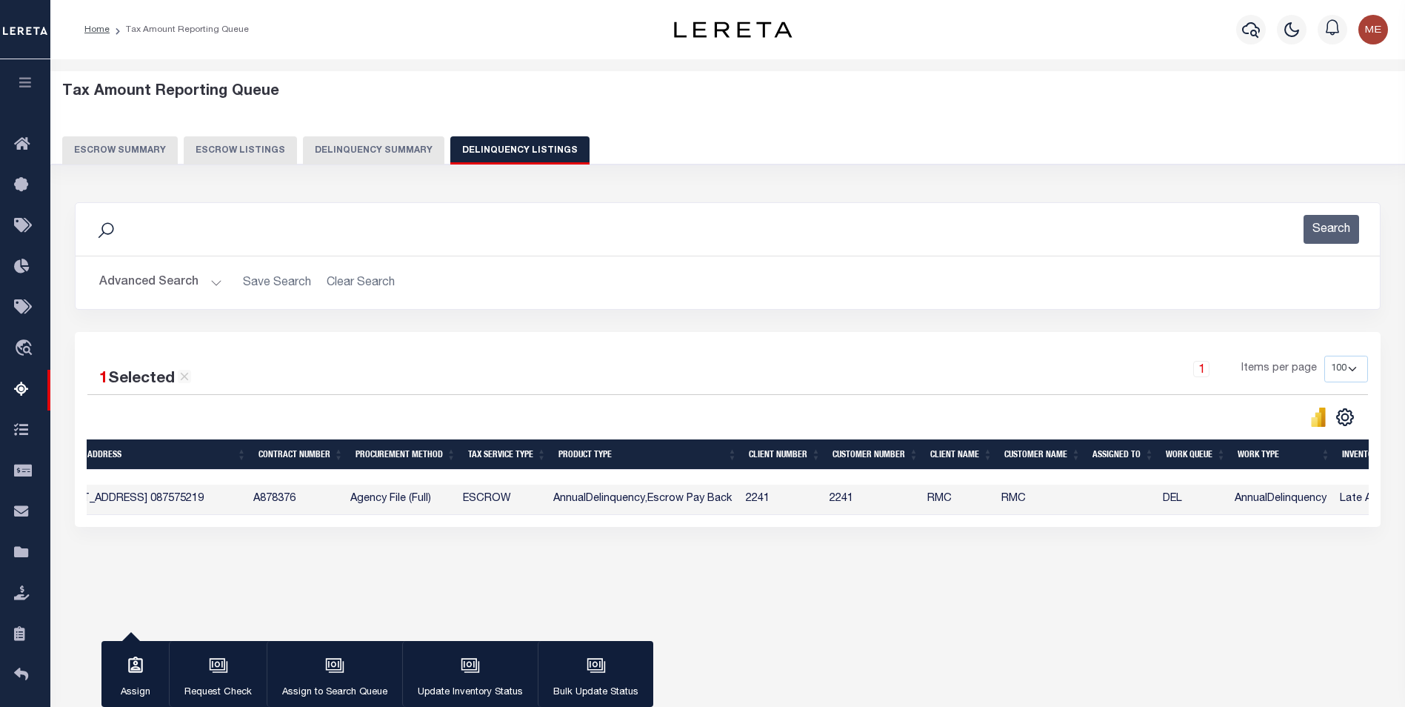
scroll to position [0, 519]
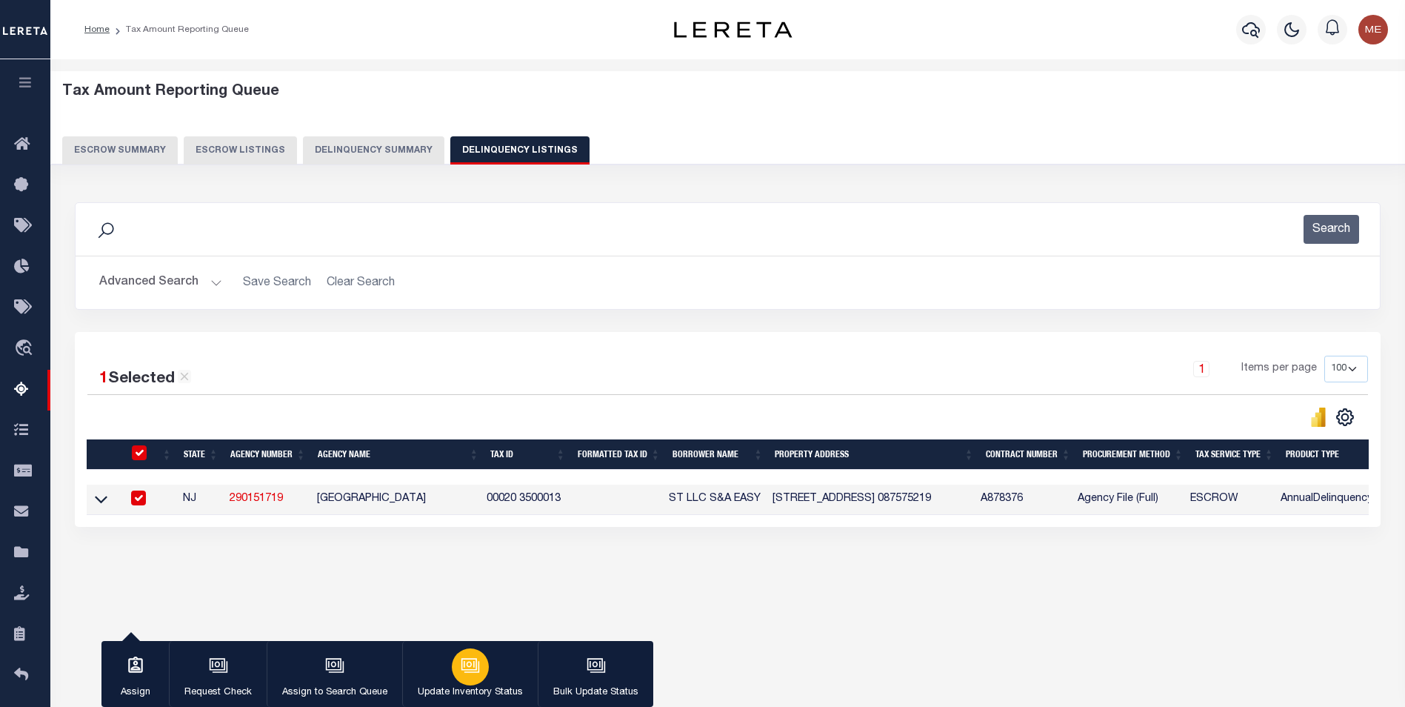
click at [447, 682] on button "Update Inventory Status" at bounding box center [470, 674] width 136 height 67
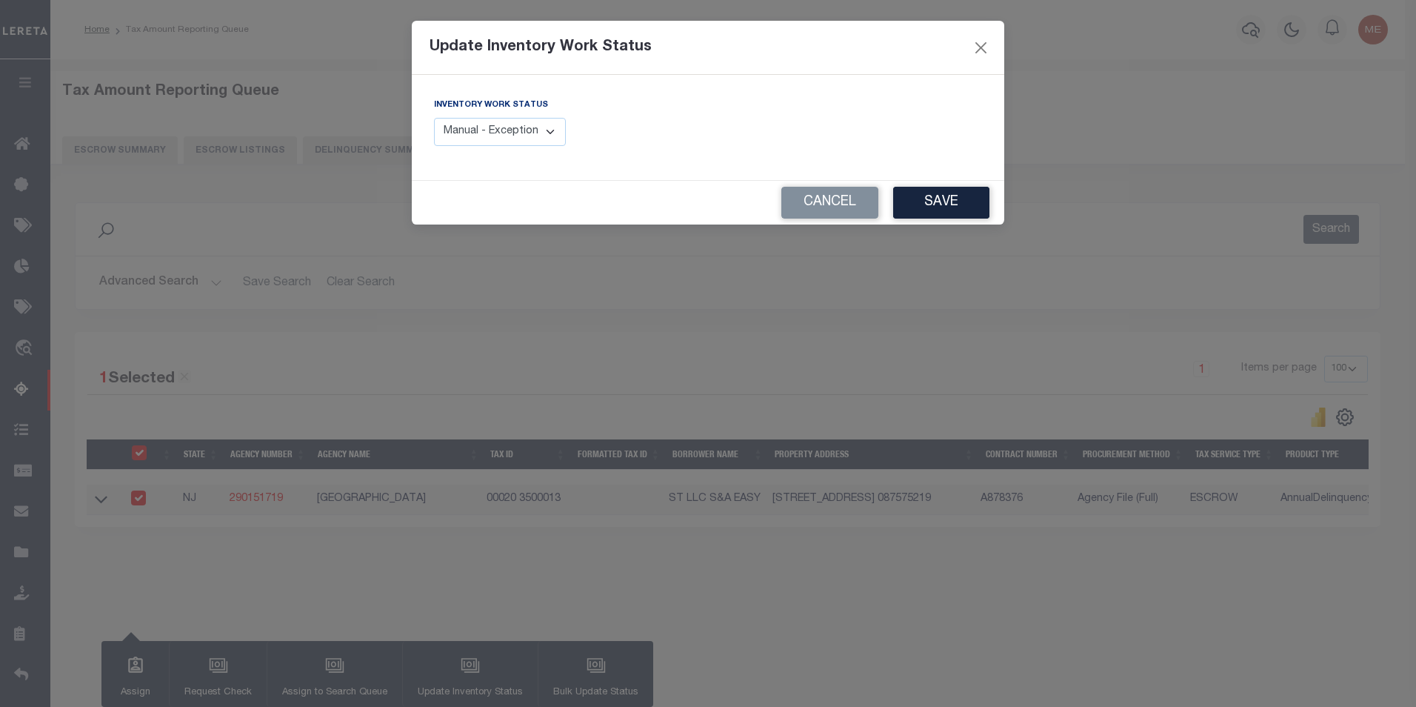
click at [519, 139] on select "Manual - Exception Pended - Awaiting Search Late Add Exception Completed" at bounding box center [500, 132] width 132 height 29
select select "4"
click at [434, 118] on select "Manual - Exception Pended - Awaiting Search Late Add Exception Completed" at bounding box center [500, 132] width 132 height 29
click at [917, 210] on button "Save" at bounding box center [941, 203] width 96 height 32
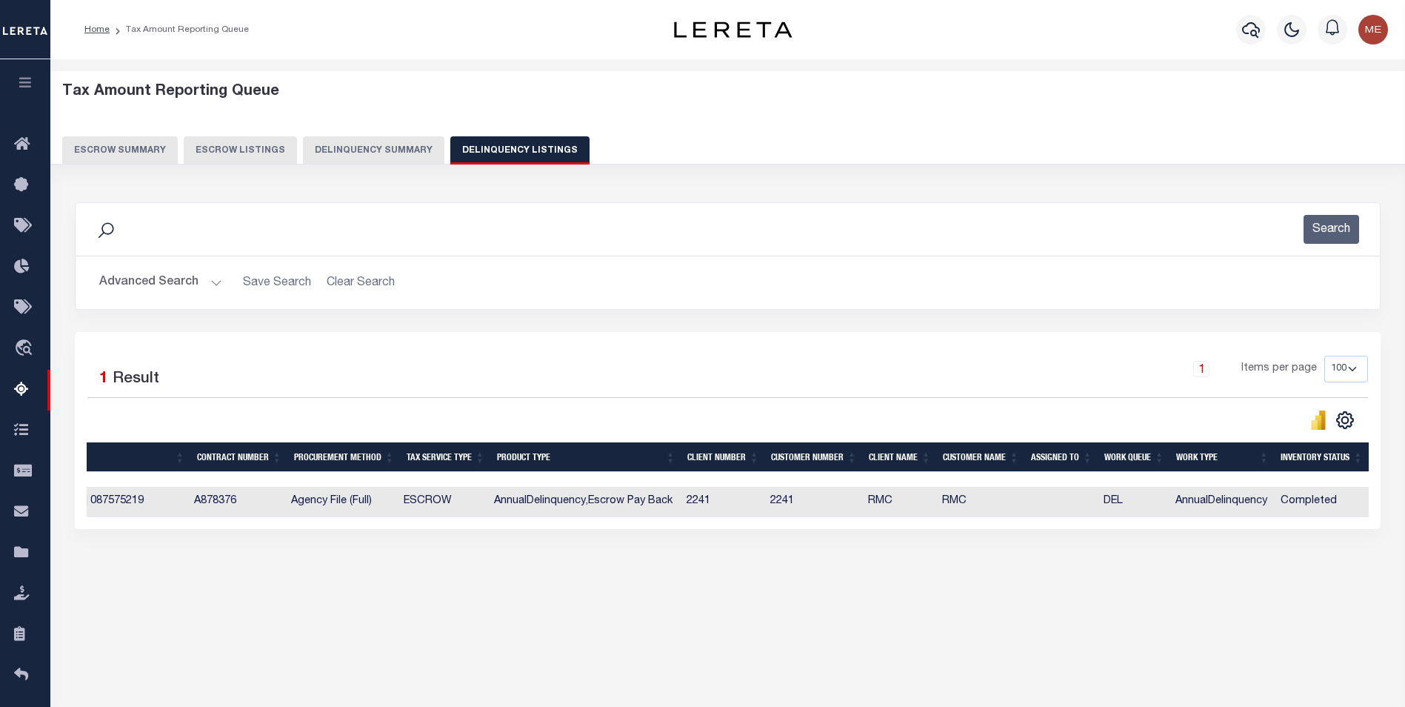
scroll to position [0, 0]
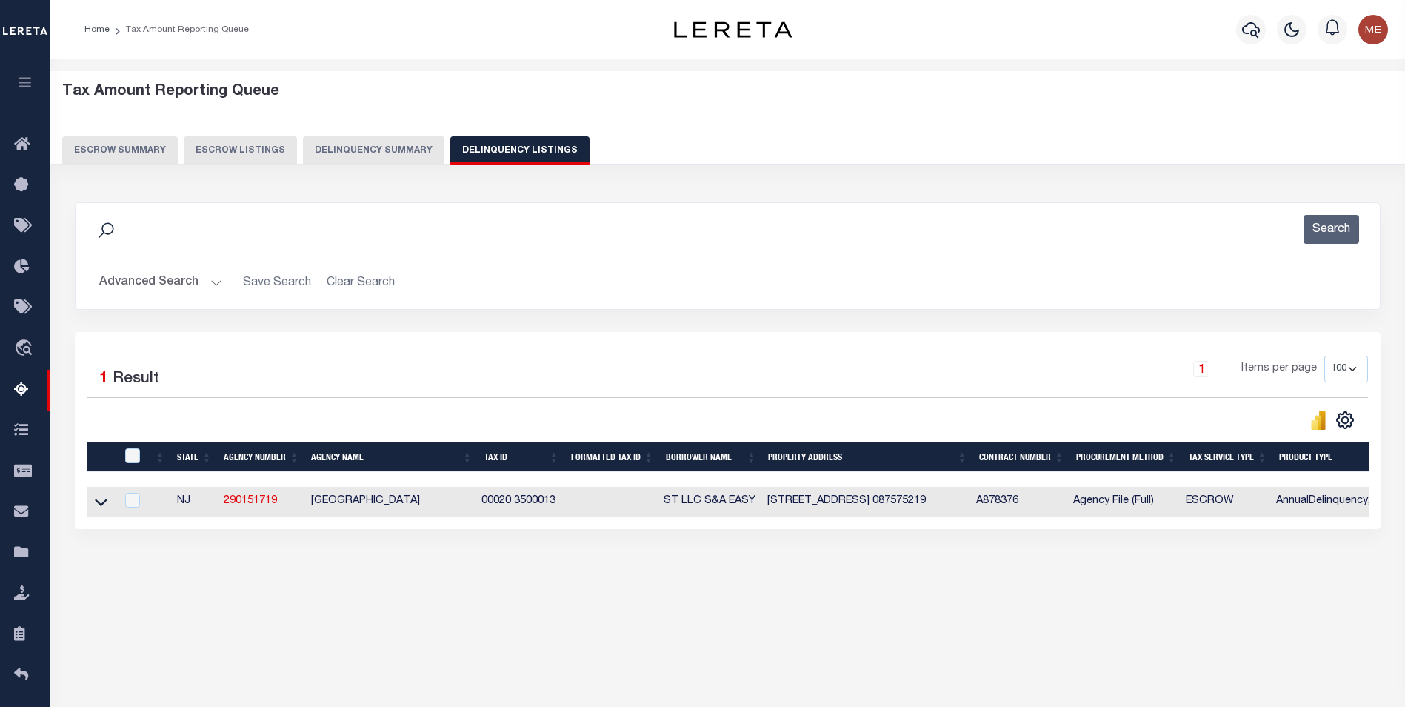
drag, startPoint x: 99, startPoint y: 508, endPoint x: 210, endPoint y: 418, distance: 143.2
click at [99, 508] on icon at bounding box center [101, 502] width 13 height 16
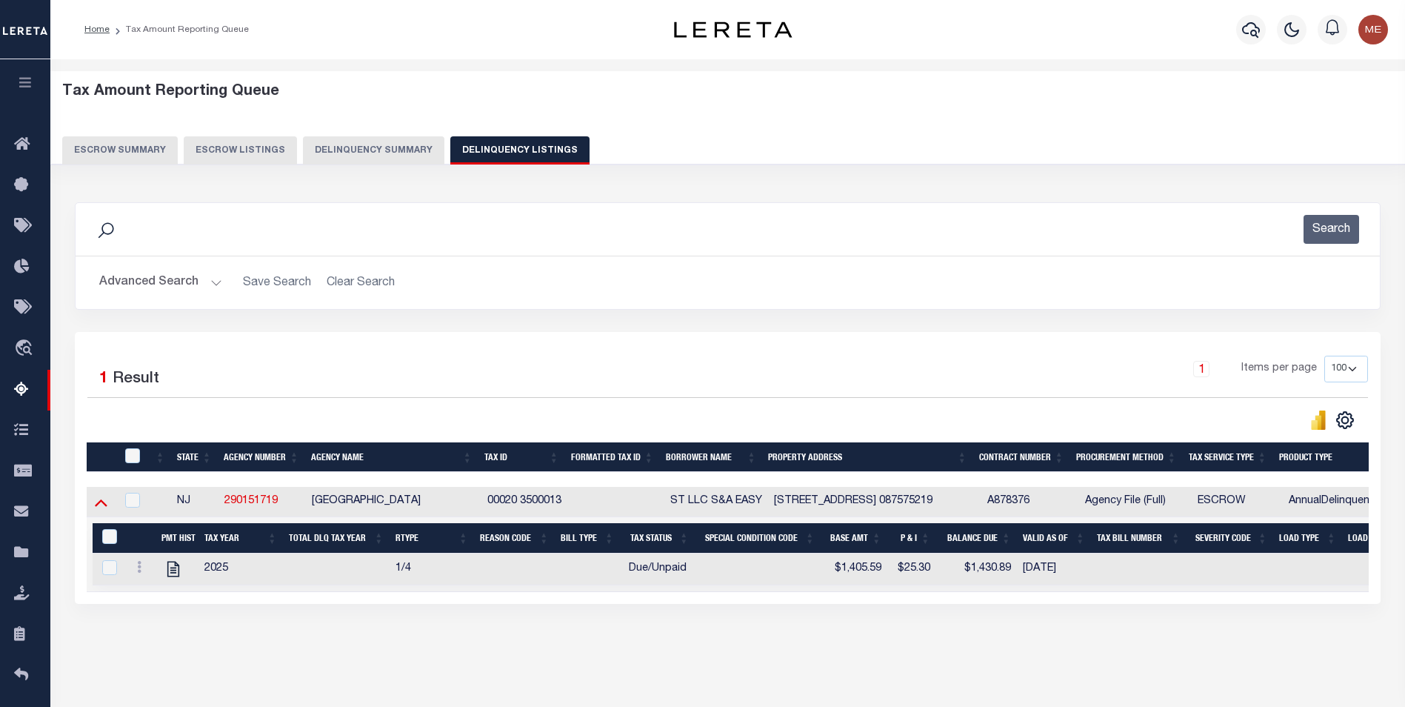
click at [106, 506] on icon at bounding box center [101, 502] width 13 height 16
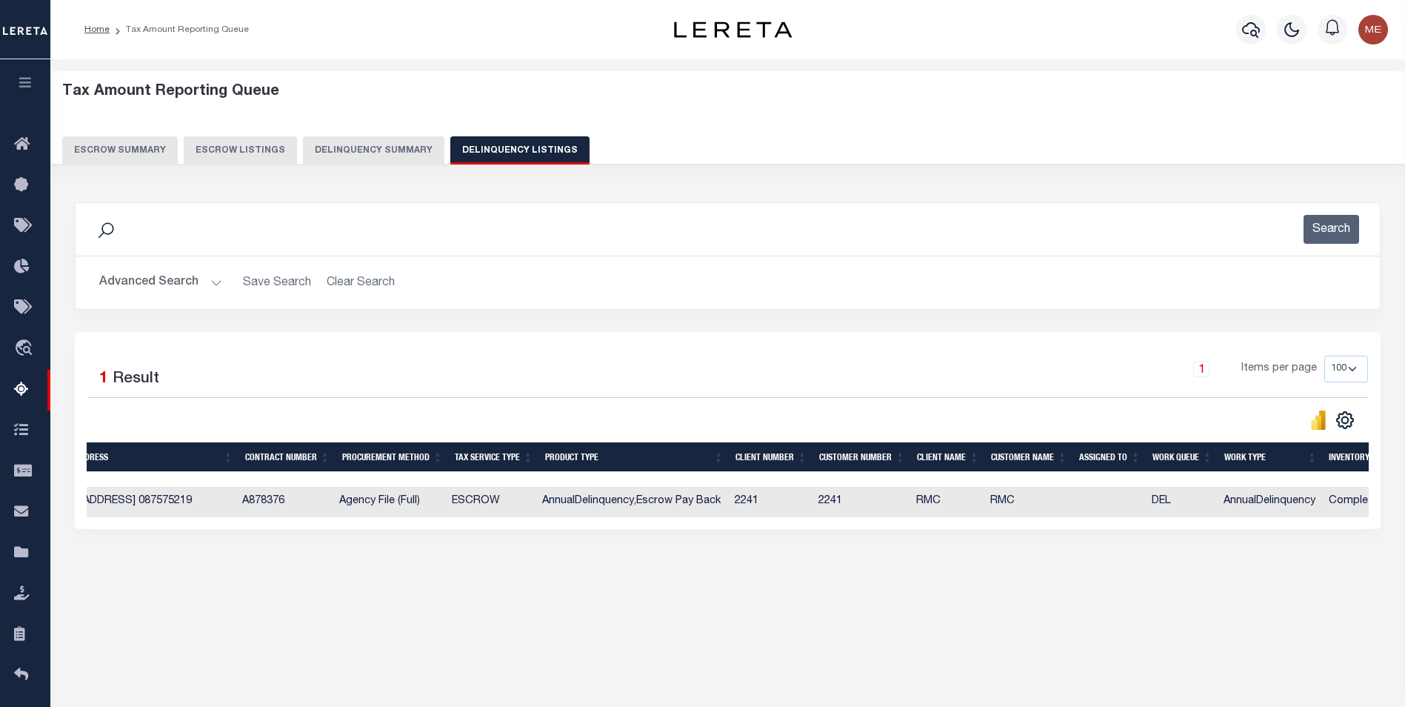
scroll to position [0, 789]
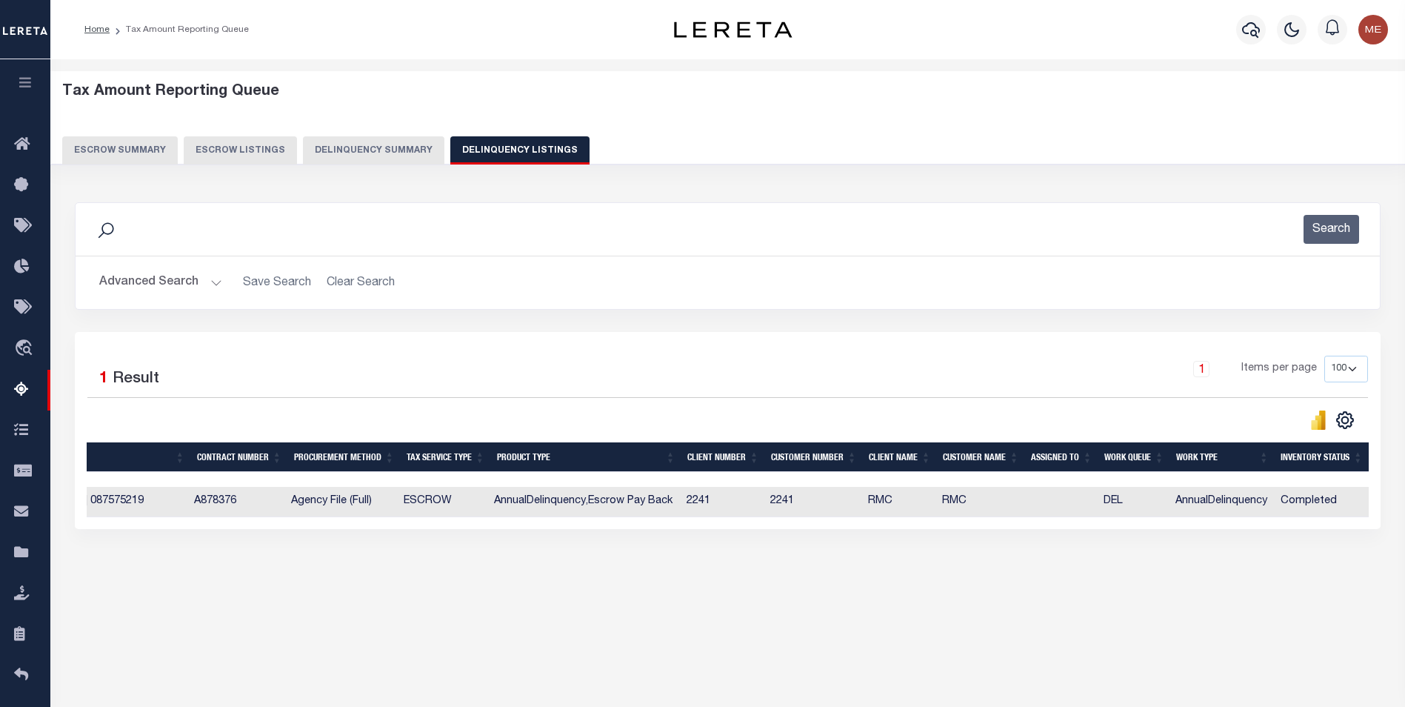
click at [1077, 153] on div "Escrow Summary Escrow Listings Delinquency Summary Delinquency Listings" at bounding box center [728, 149] width 1332 height 27
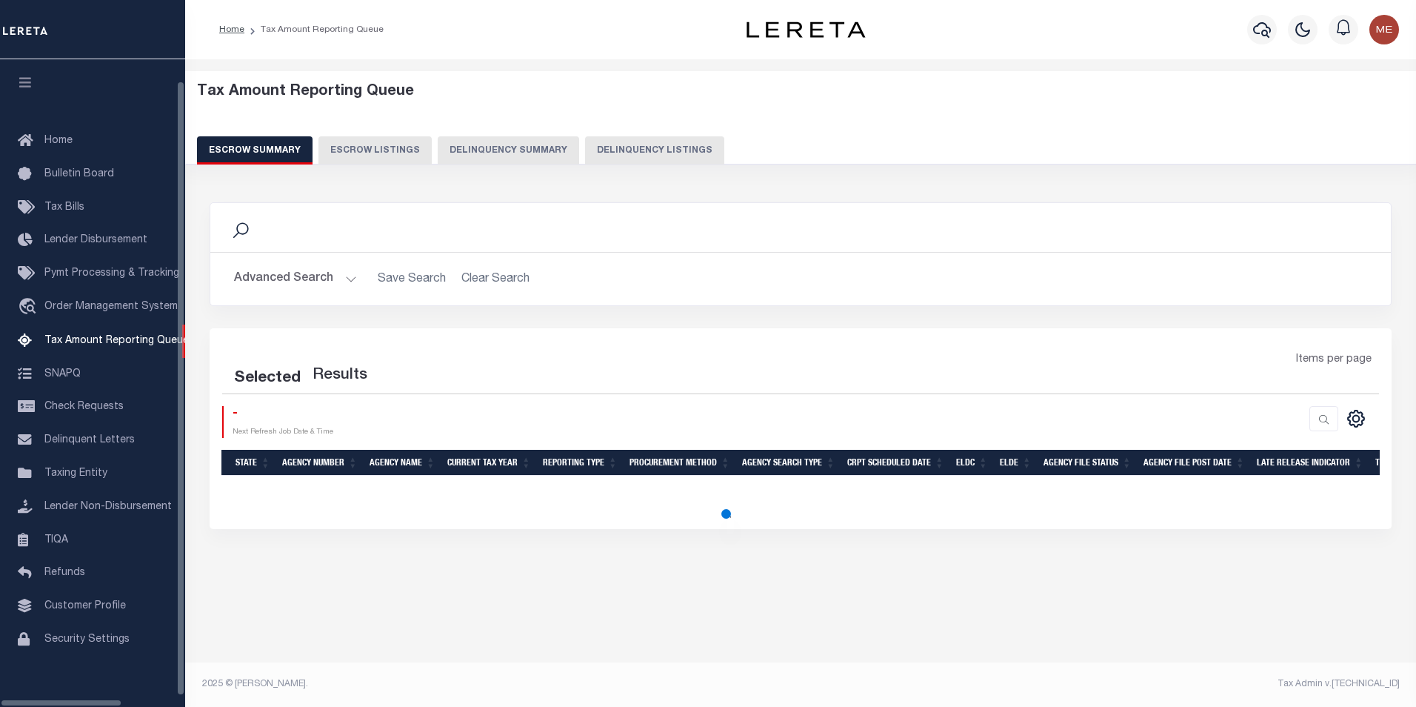
select select "100"
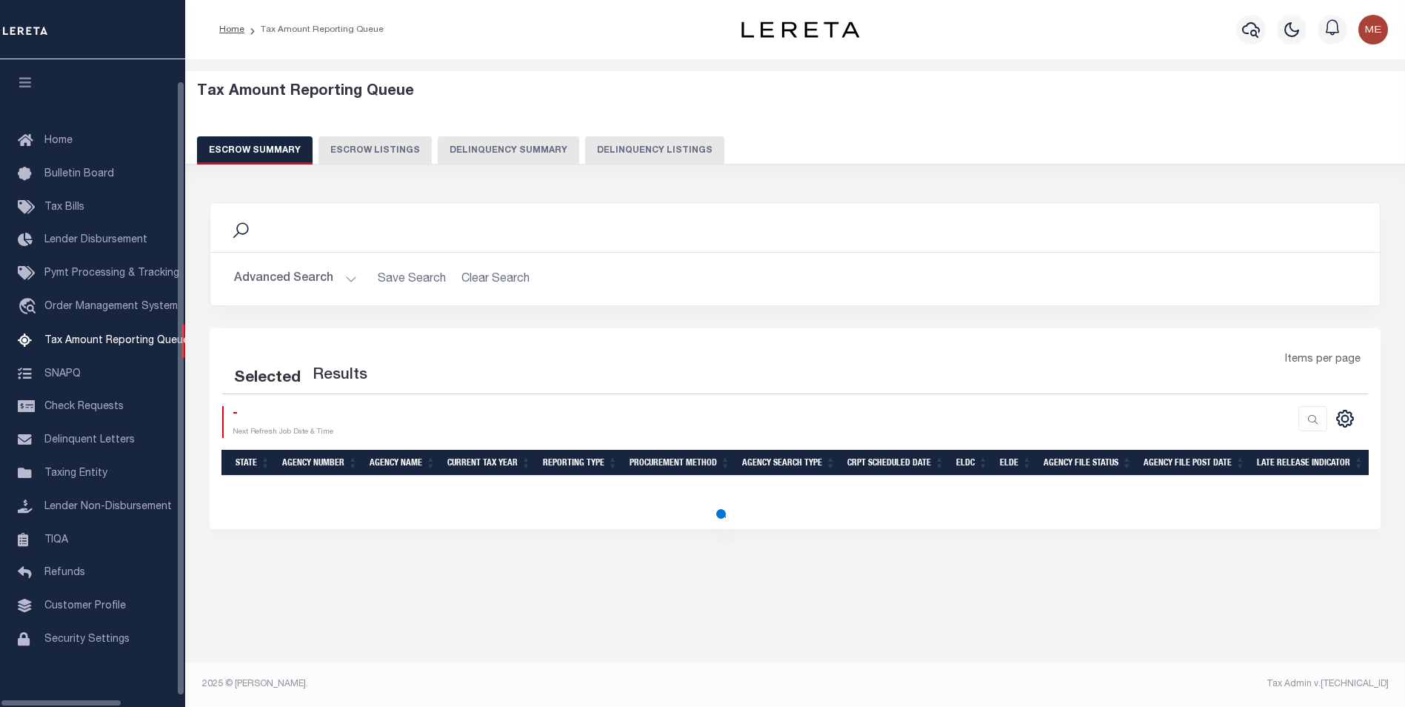
scroll to position [15, 0]
select select "100"
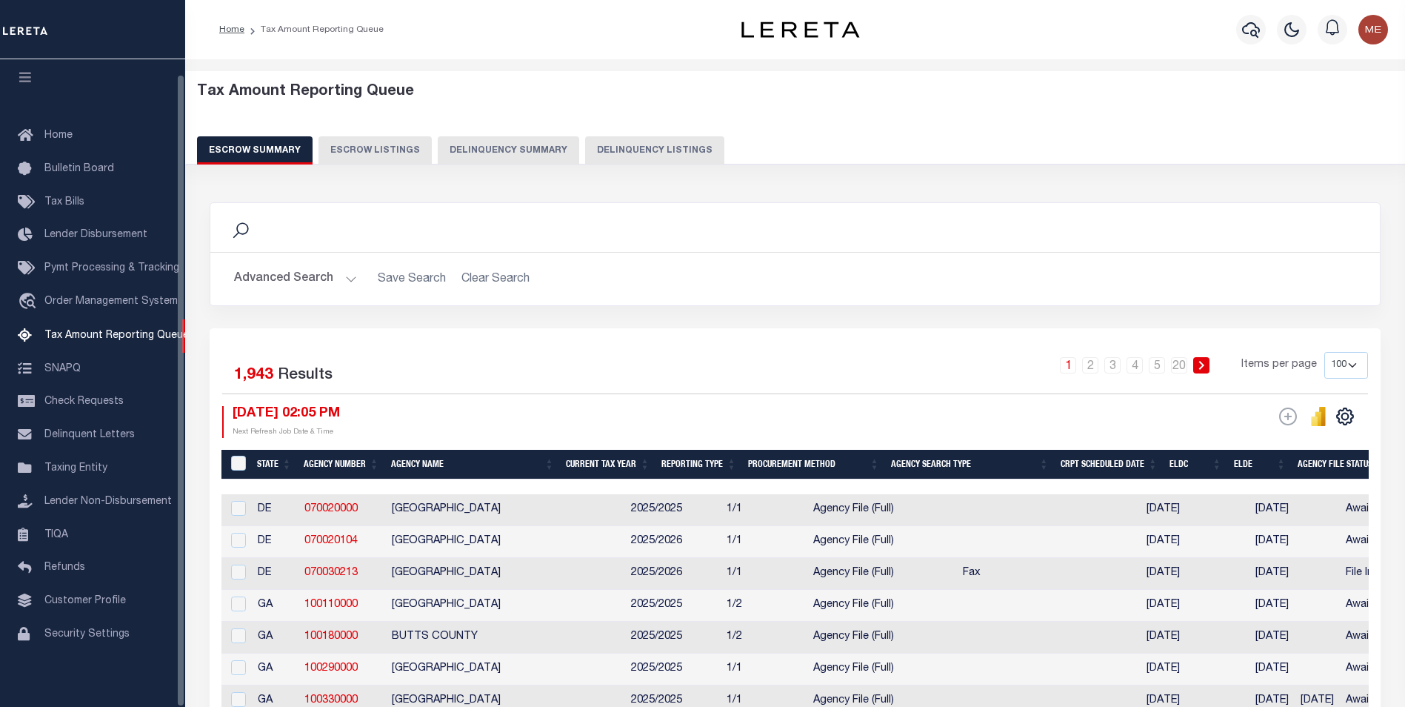
click at [469, 147] on button "Delinquency Summary" at bounding box center [509, 150] width 142 height 28
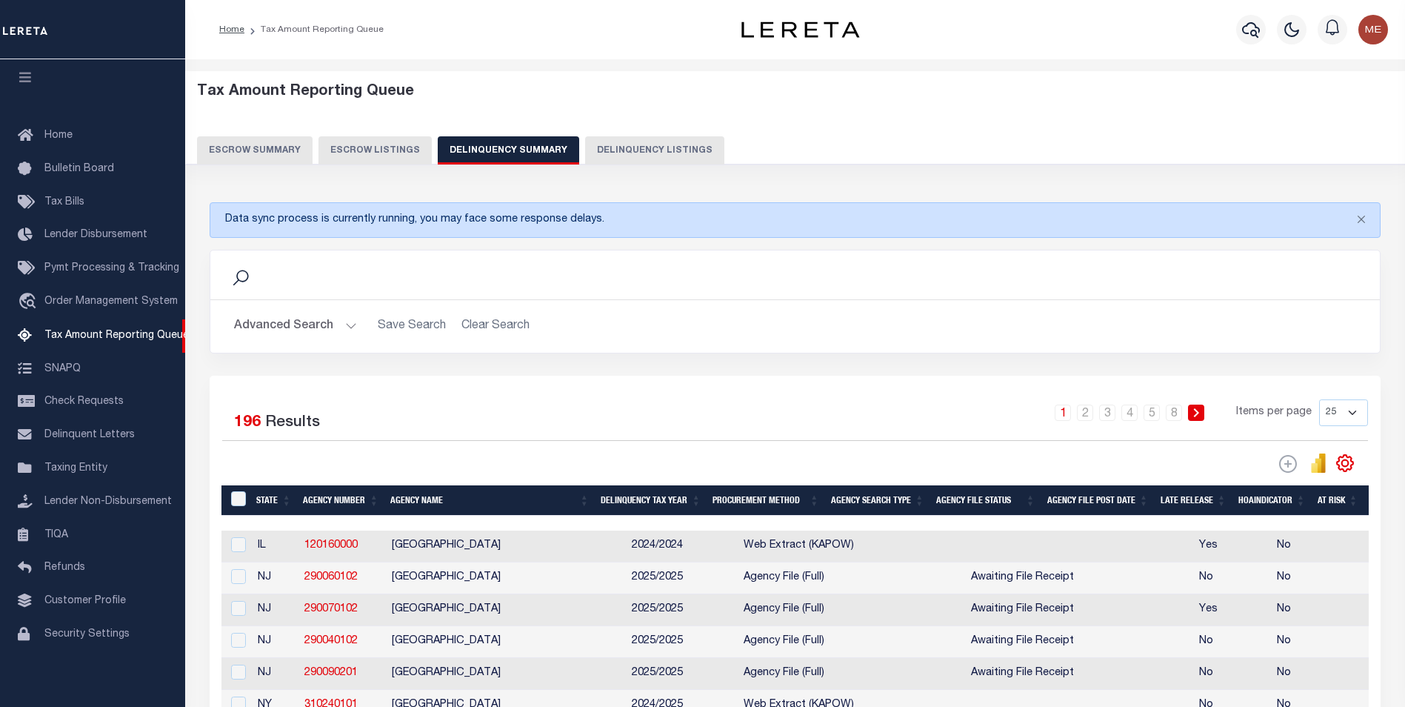
drag, startPoint x: 613, startPoint y: 143, endPoint x: 591, endPoint y: 156, distance: 25.9
click at [613, 144] on button "Delinquency Listings" at bounding box center [654, 150] width 139 height 28
select select "100"
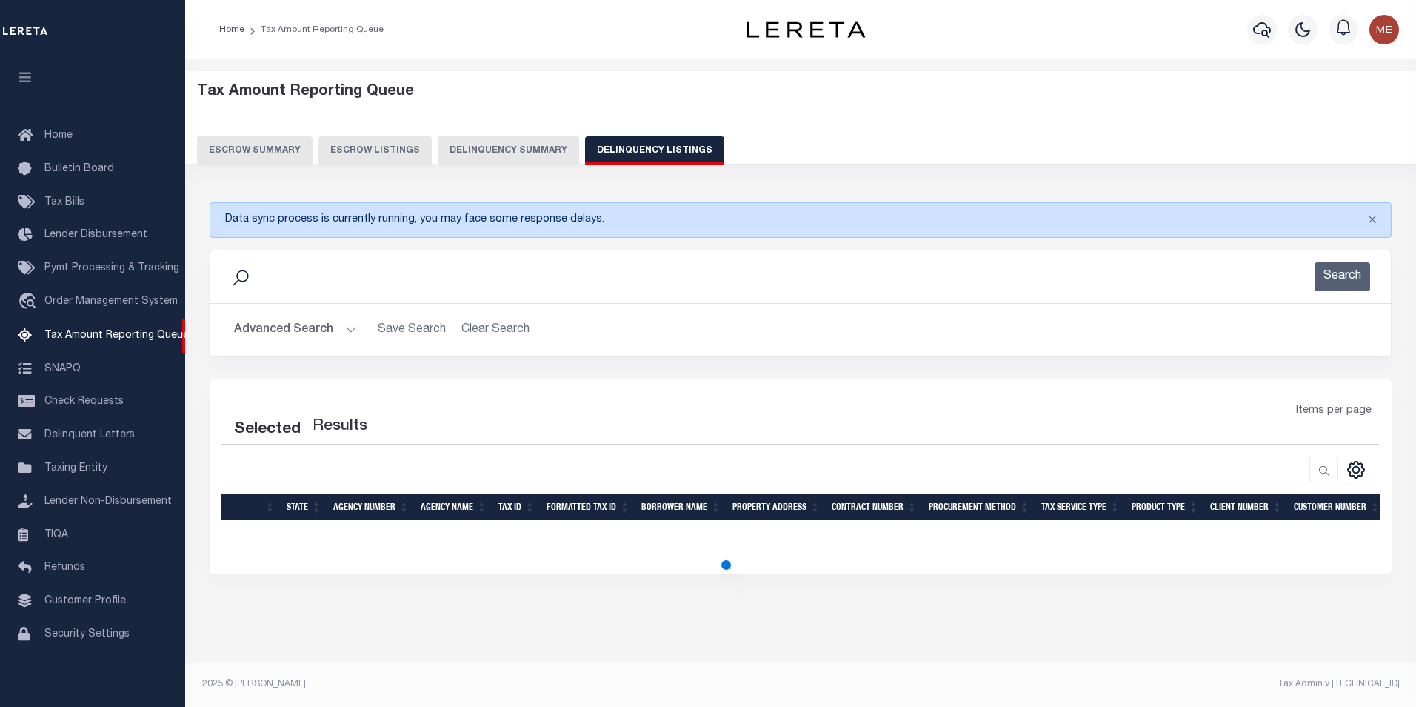
select select "100"
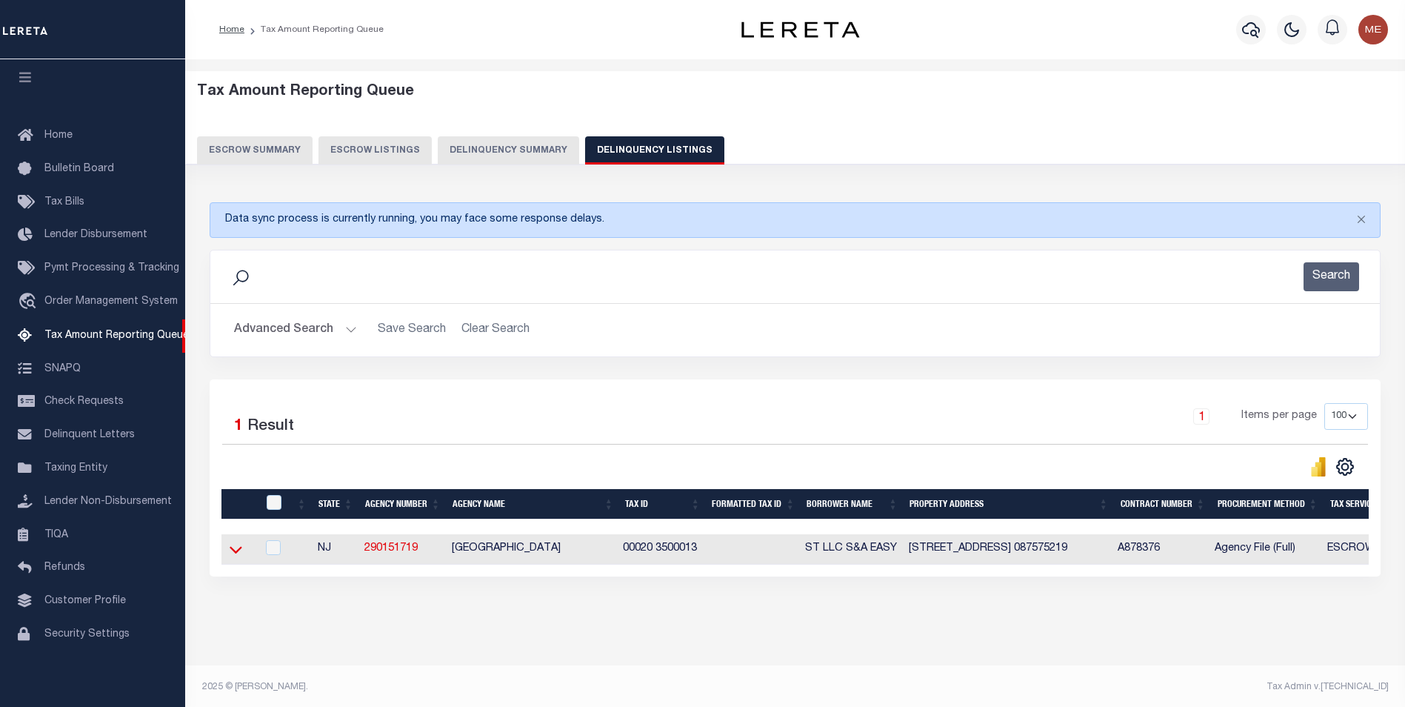
click at [239, 556] on icon at bounding box center [236, 550] width 13 height 16
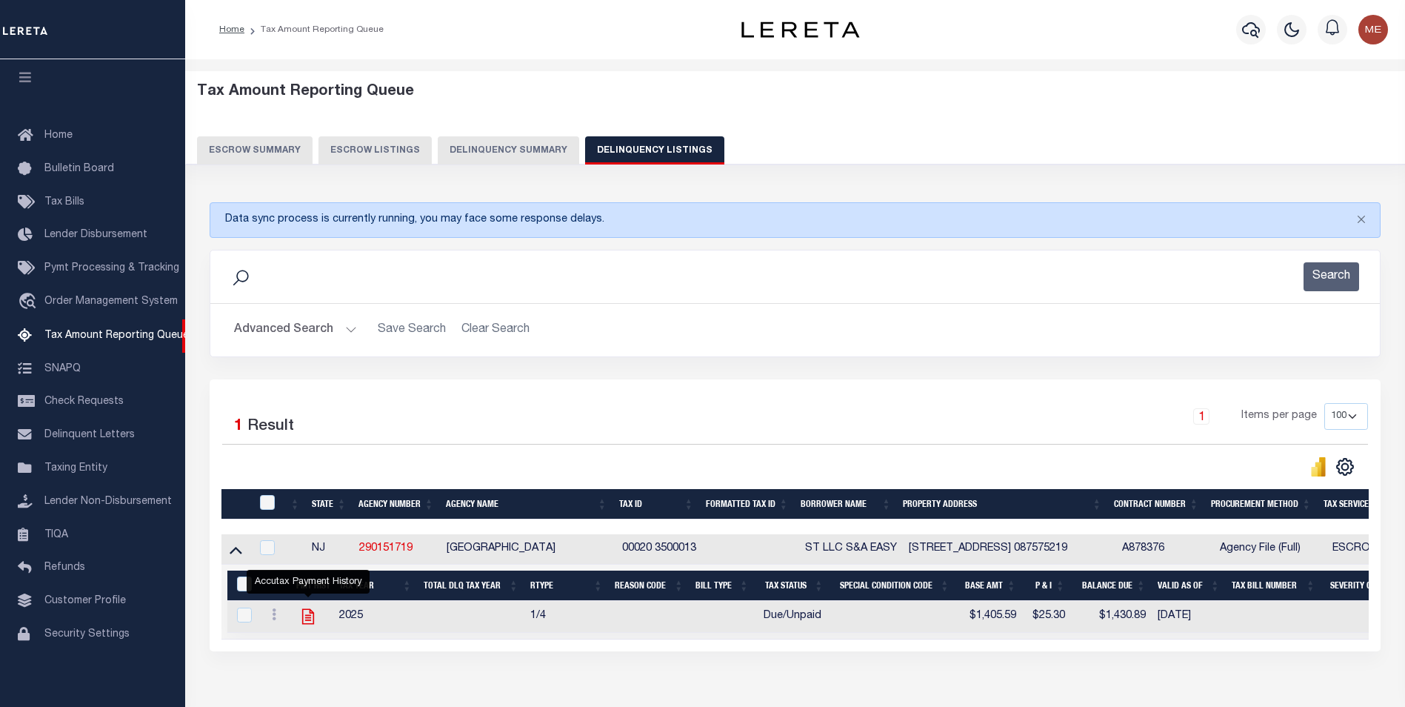
click at [304, 618] on icon "" at bounding box center [308, 616] width 19 height 19
checkbox input "true"
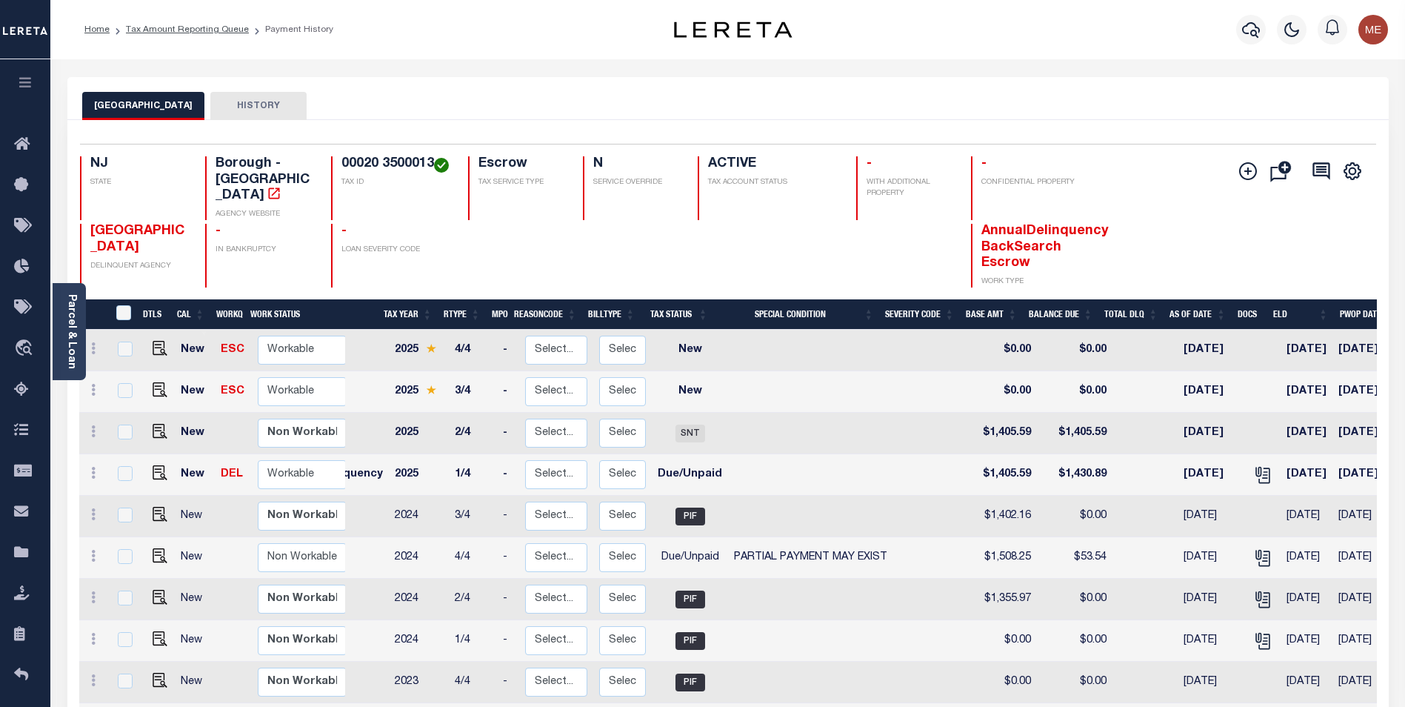
scroll to position [0, 148]
